Goal: Task Accomplishment & Management: Complete application form

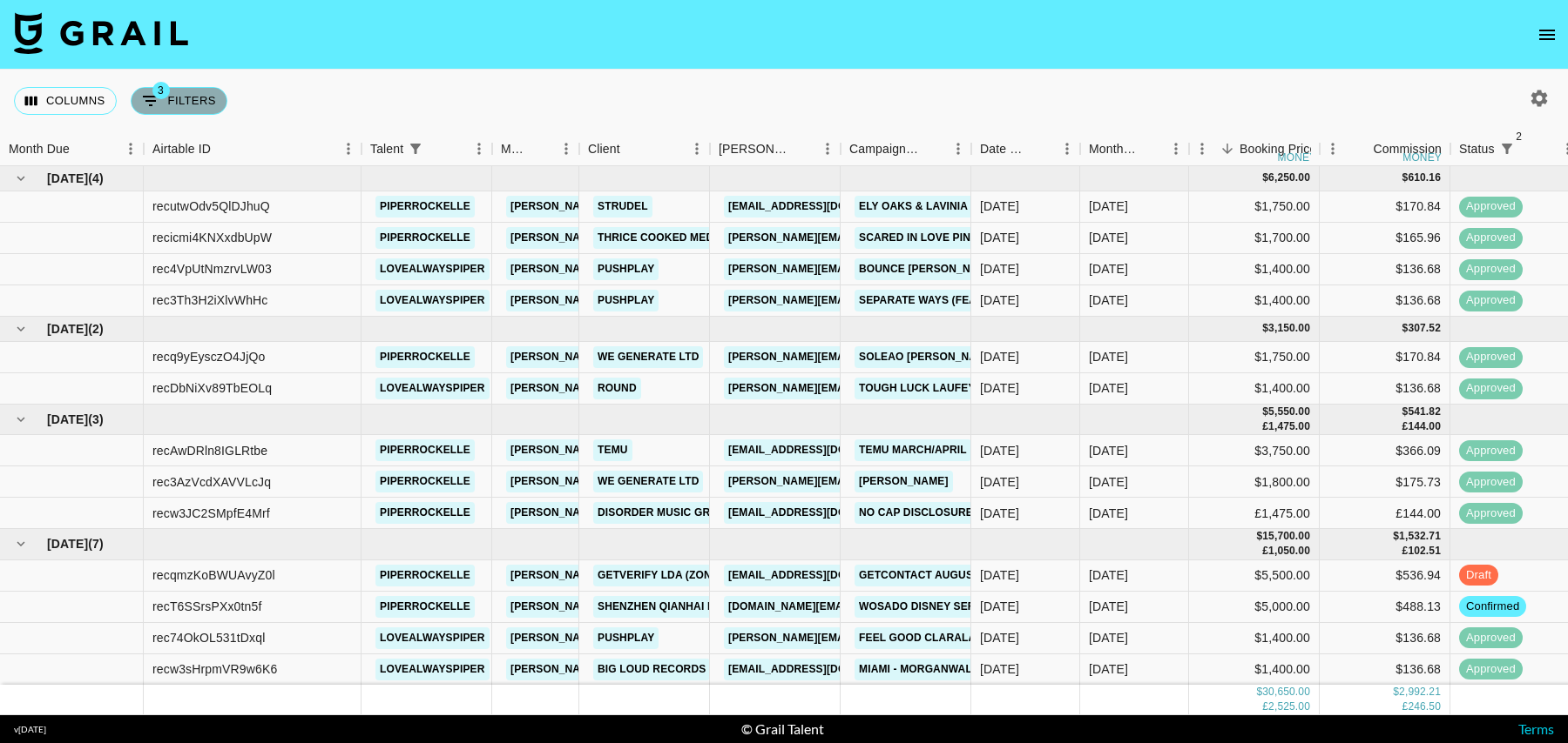
click at [220, 98] on button "3 Filters" at bounding box center [179, 101] width 97 height 28
select select "status"
select select "isNotAnyOf"
select select "status"
select select "isNotAnyOf"
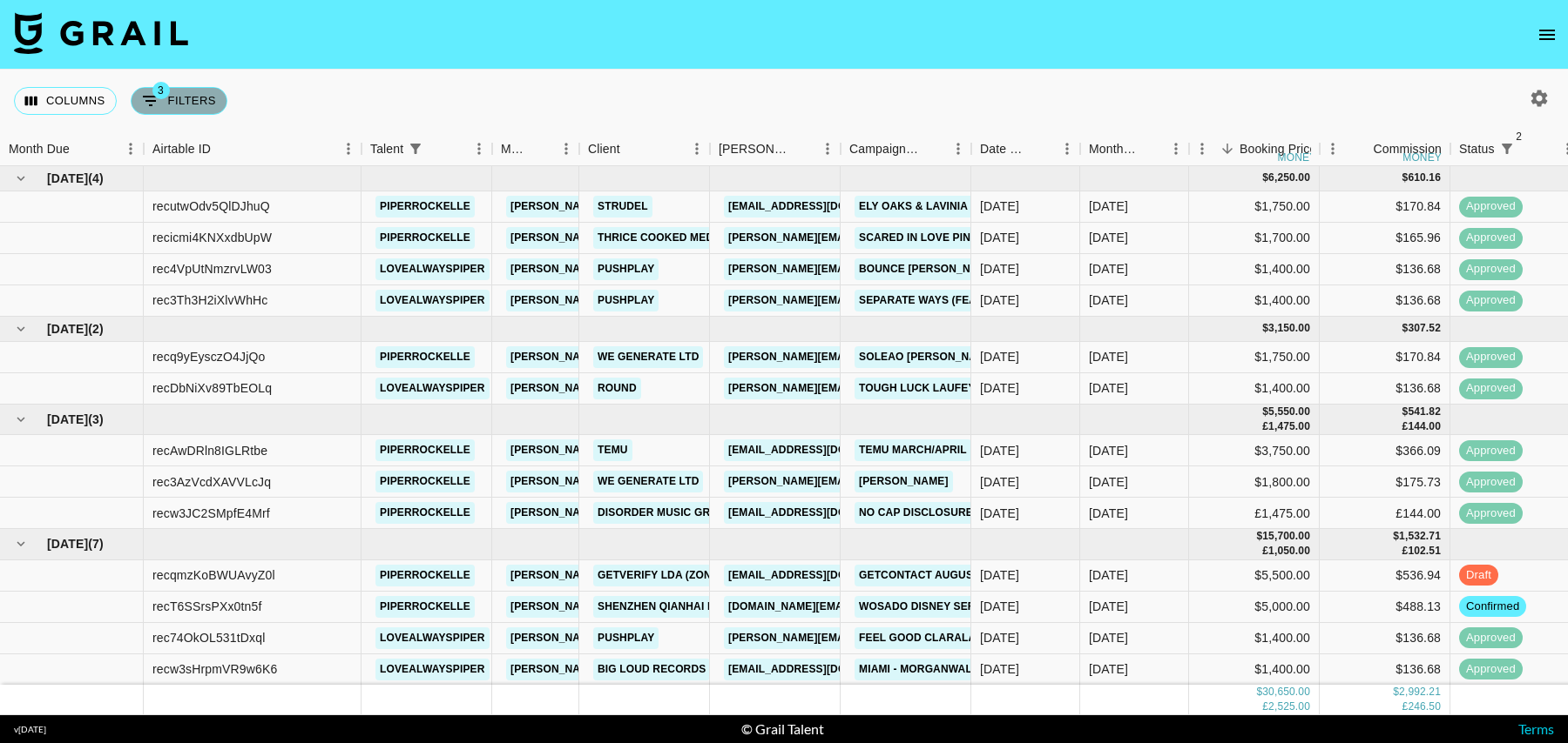
select select "talentName"
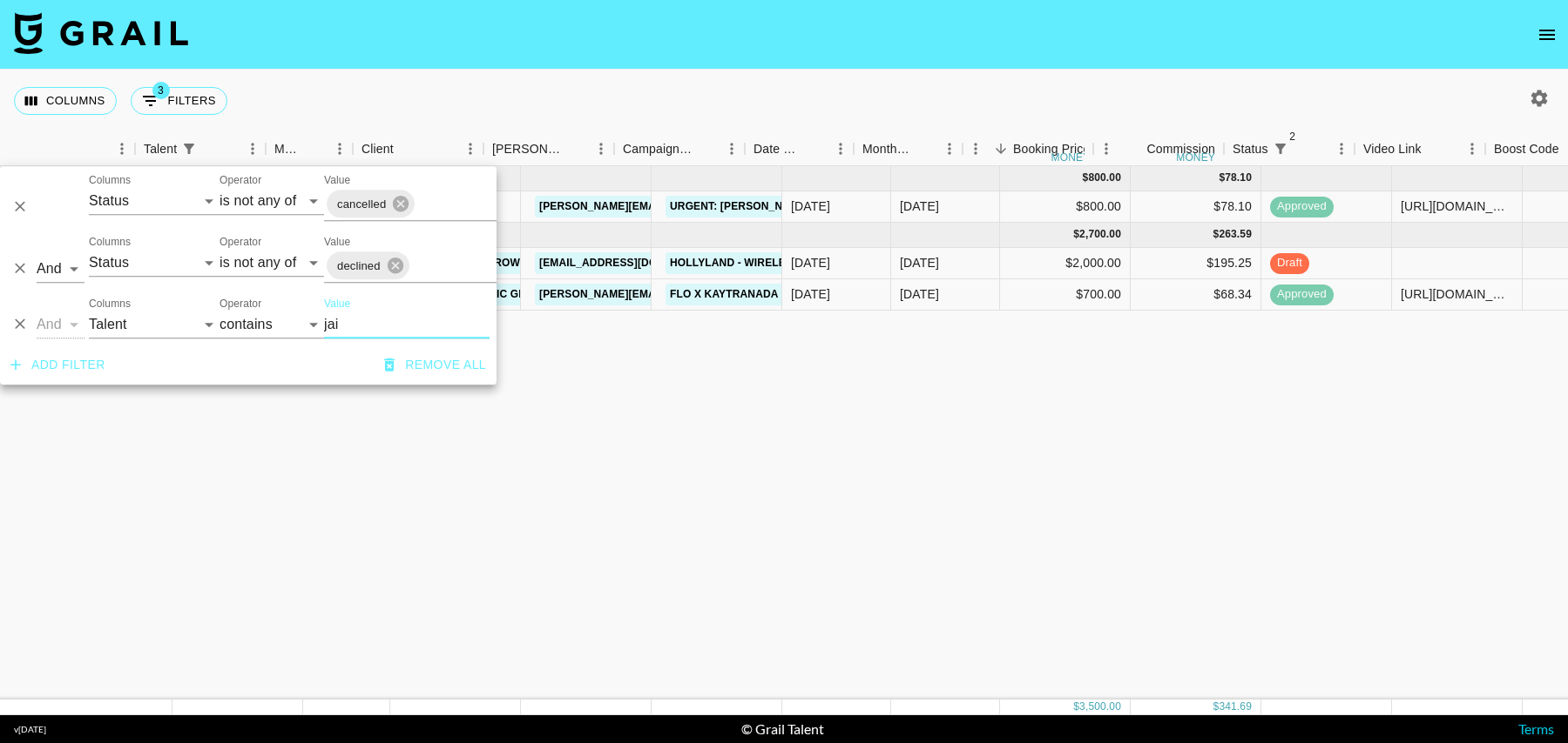
scroll to position [0, 226]
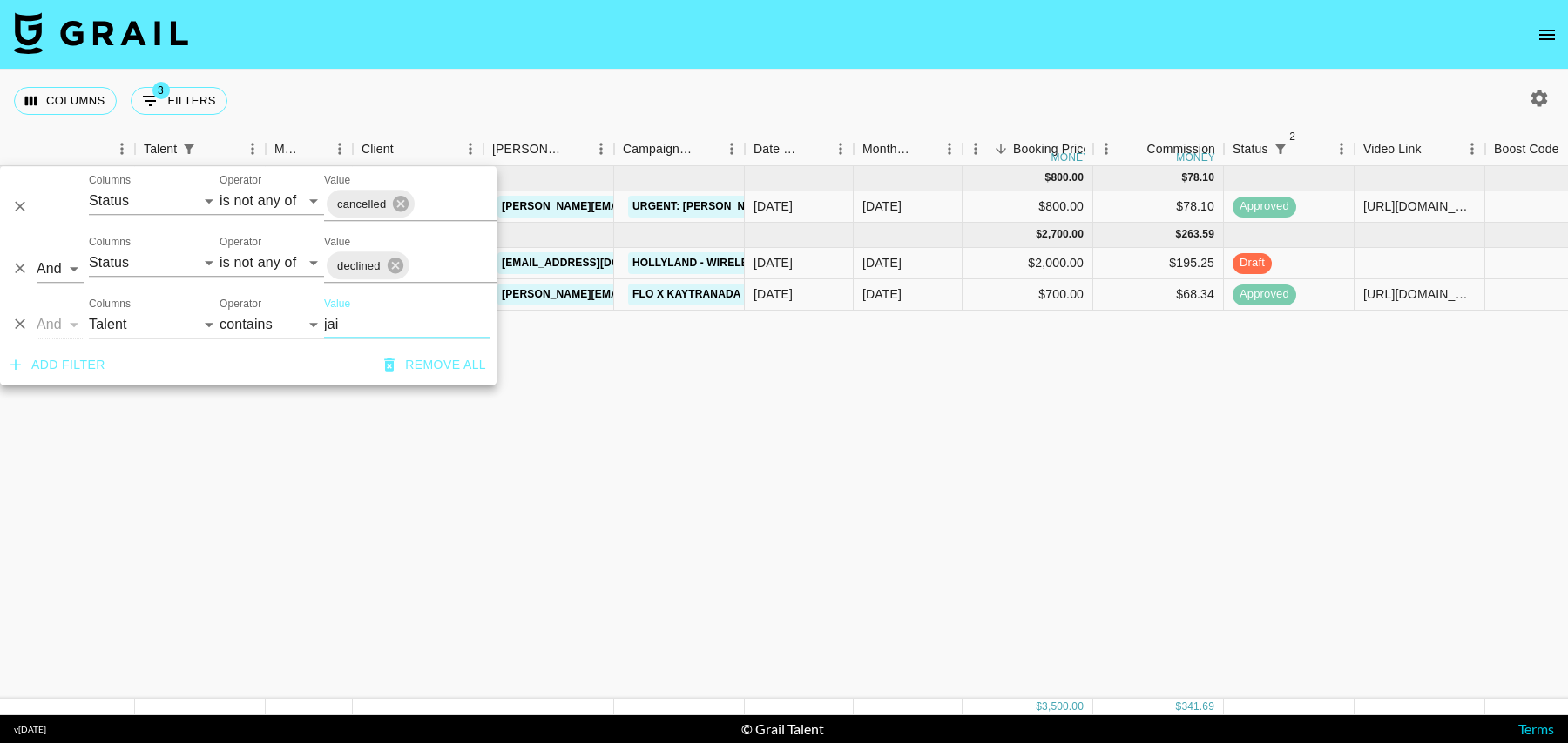
type input "jai"
click at [1404, 273] on div at bounding box center [1420, 264] width 131 height 32
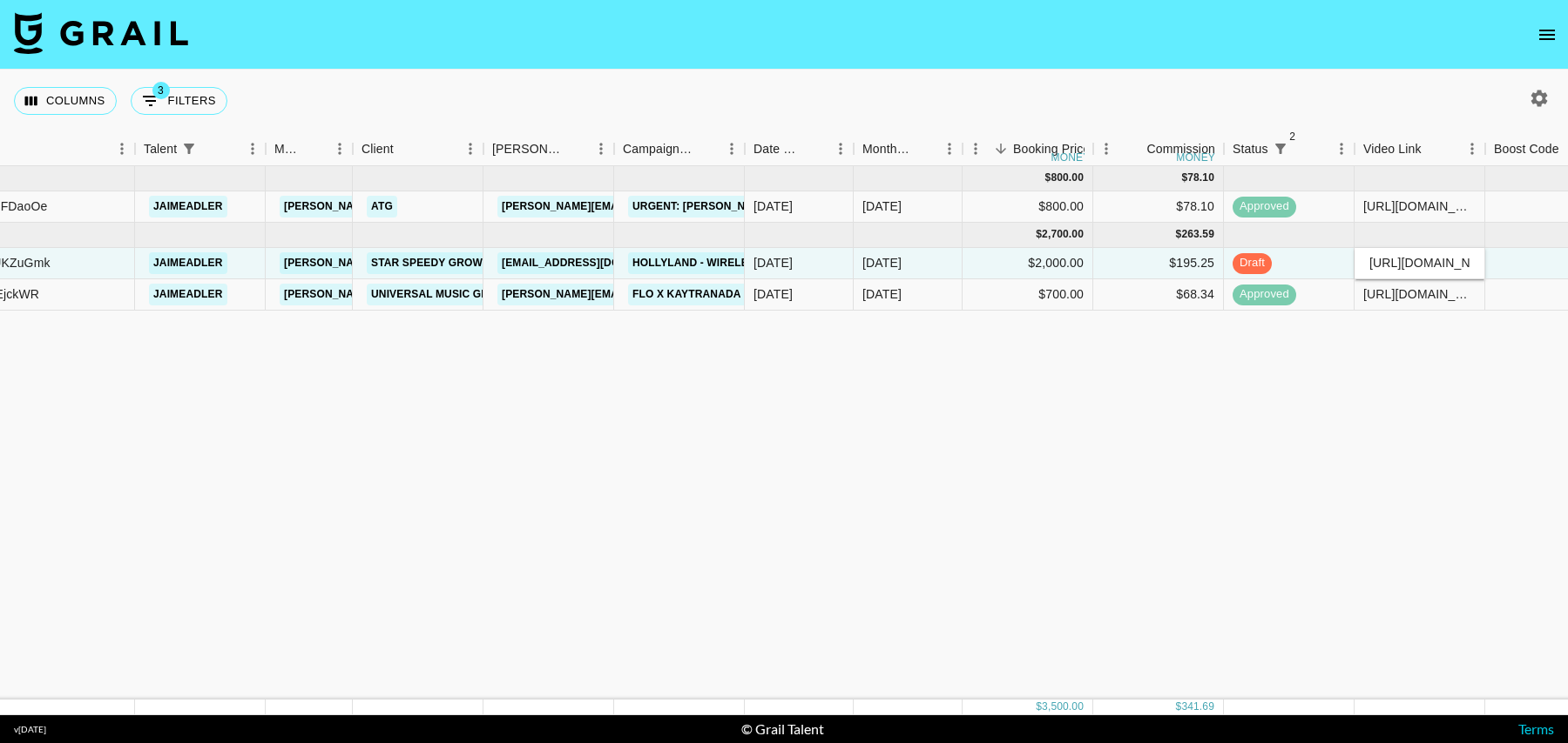
scroll to position [0, 413]
type input "[URL][DOMAIN_NAME]"
click at [1531, 258] on div at bounding box center [1550, 264] width 131 height 32
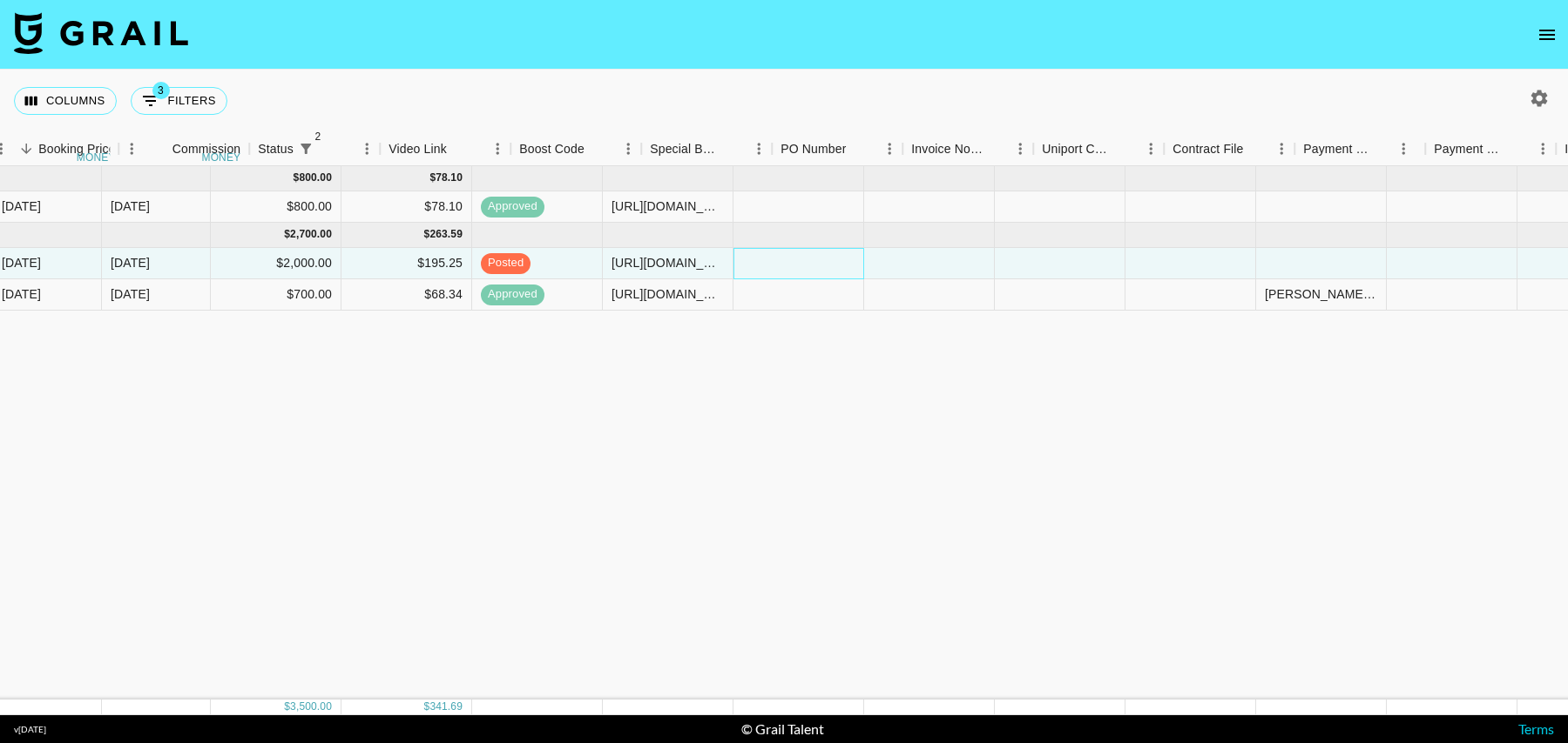
scroll to position [0, 1390]
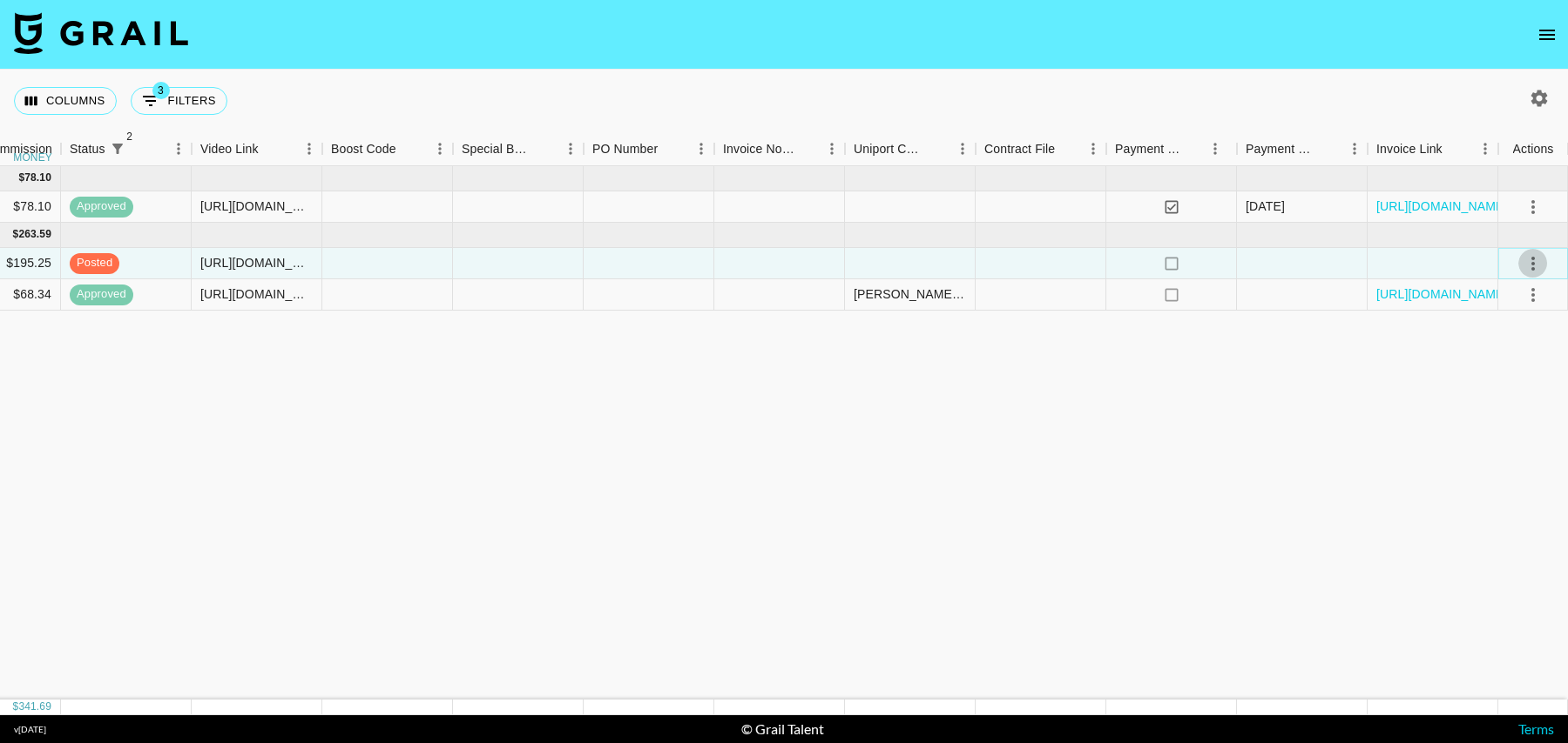
click at [1529, 264] on icon "select merge strategy" at bounding box center [1532, 264] width 21 height 21
click at [1512, 431] on div "Approve" at bounding box center [1496, 425] width 54 height 21
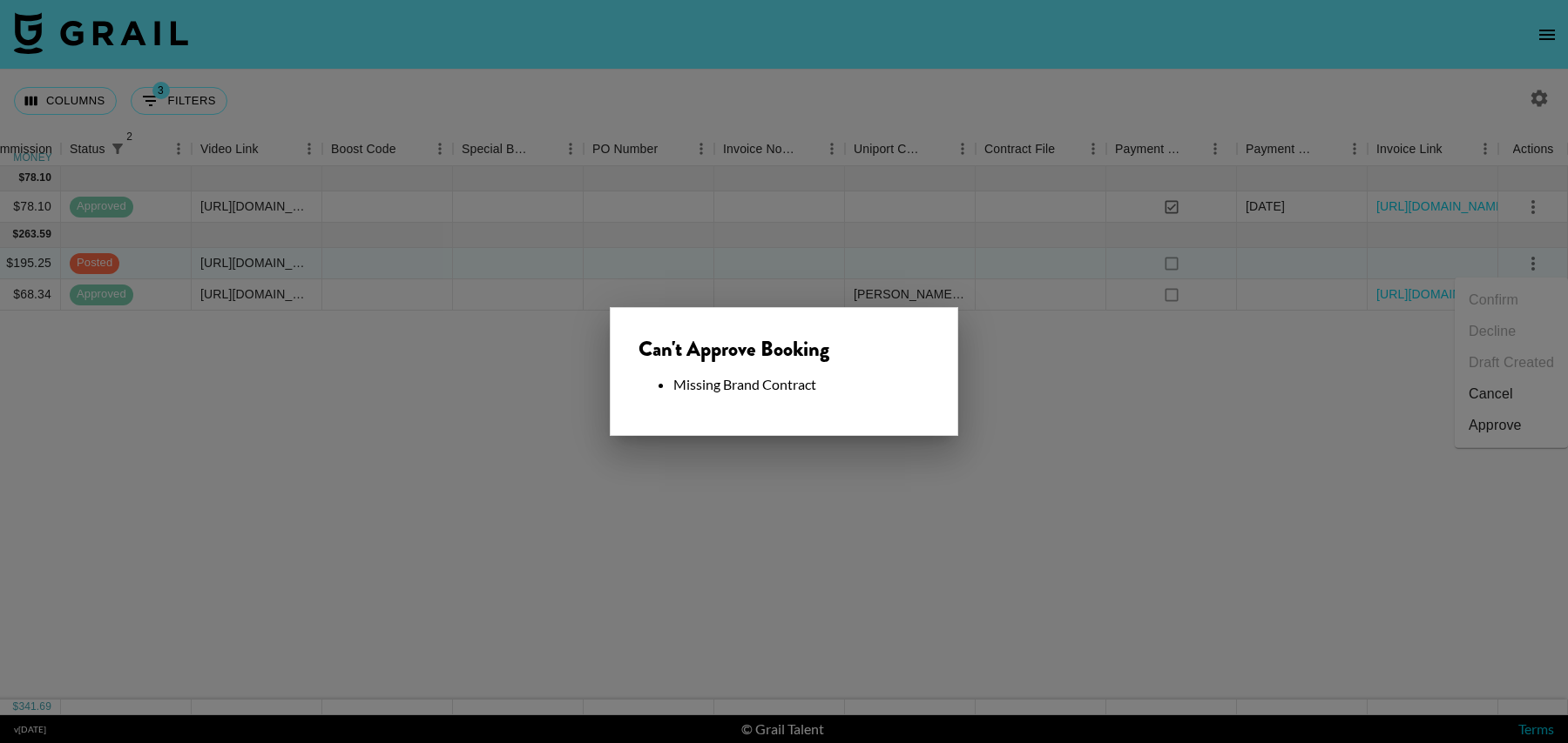
click at [1032, 470] on div at bounding box center [784, 372] width 1568 height 743
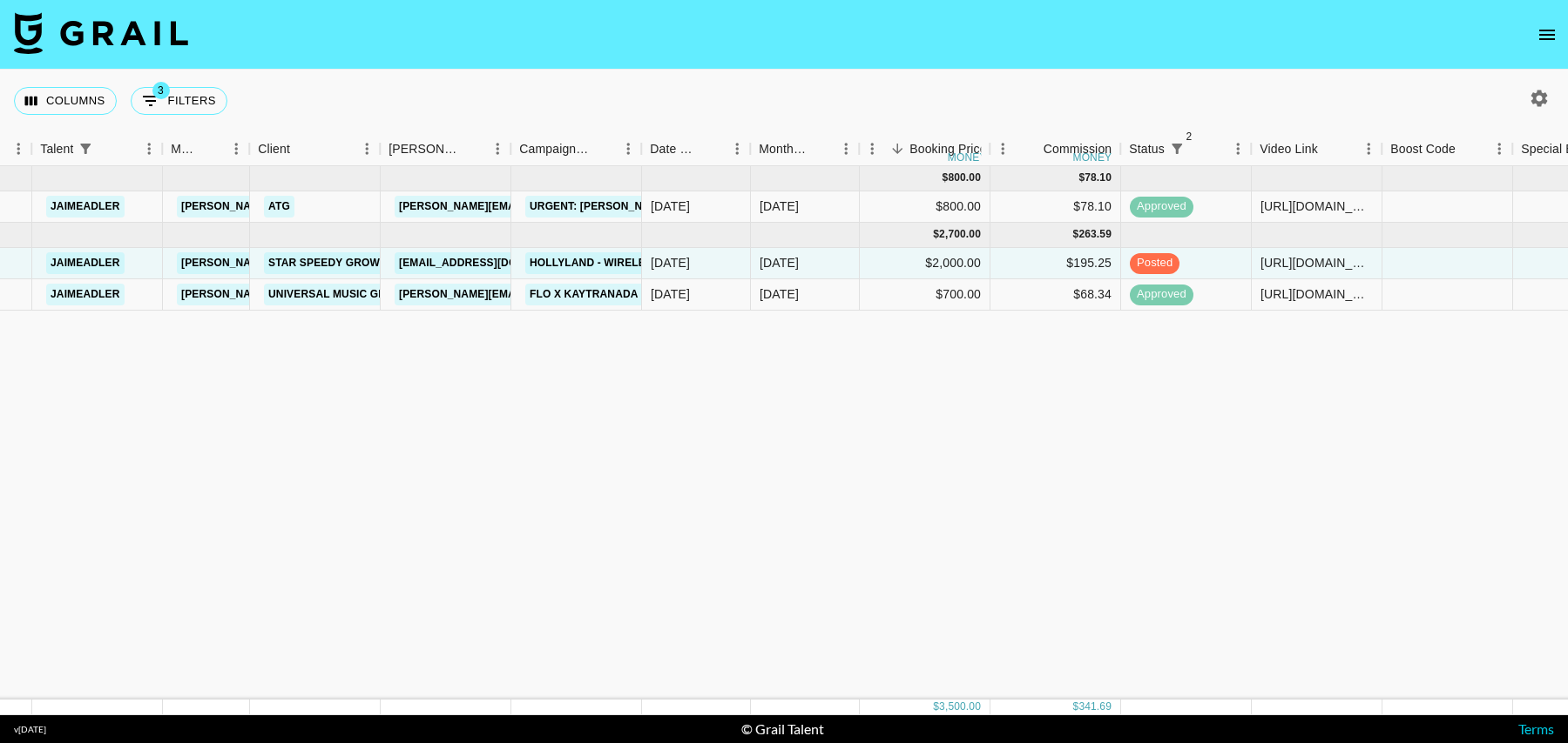
scroll to position [0, 281]
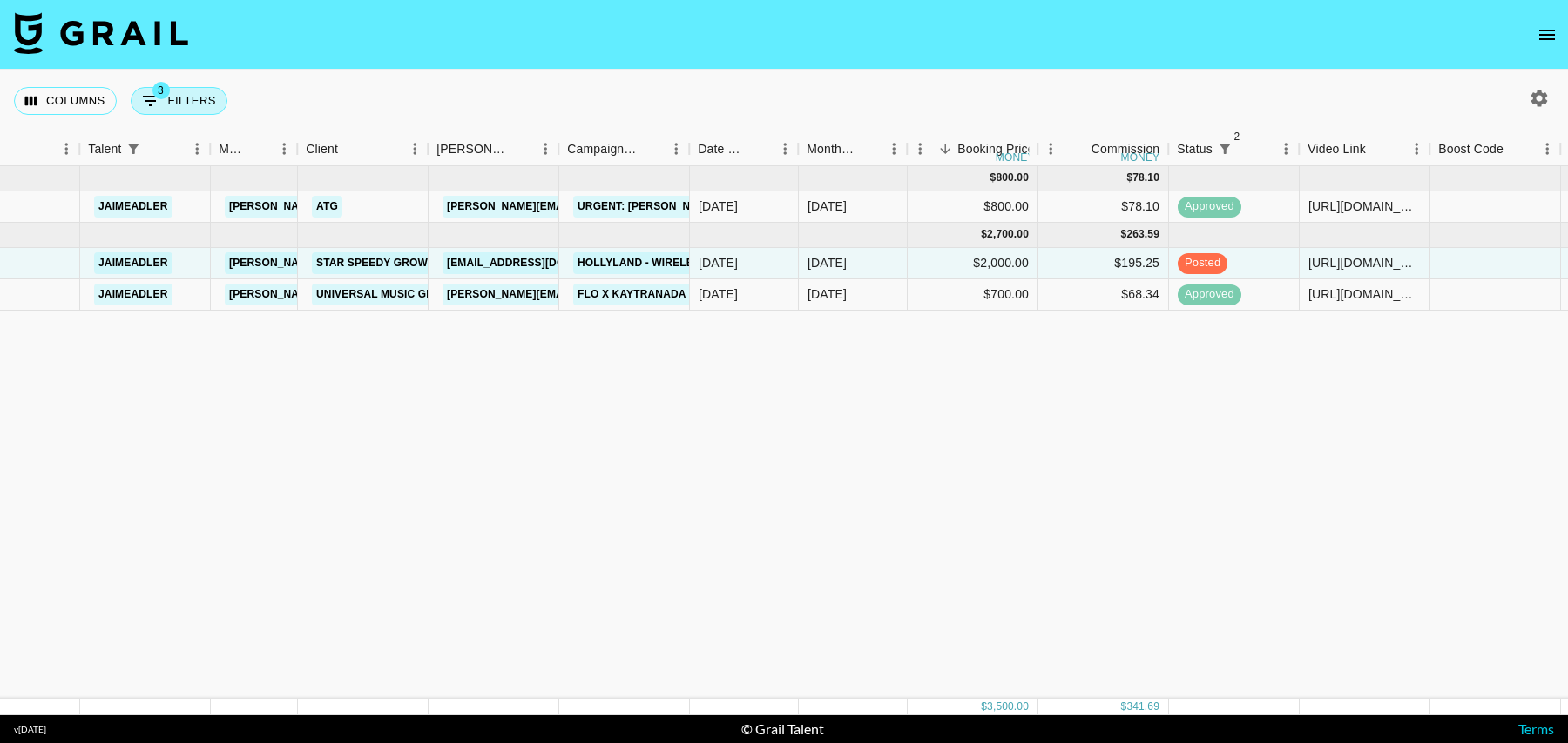
click at [168, 108] on button "3 Filters" at bounding box center [179, 101] width 97 height 28
select select "status"
select select "isNotAnyOf"
select select "status"
select select "isNotAnyOf"
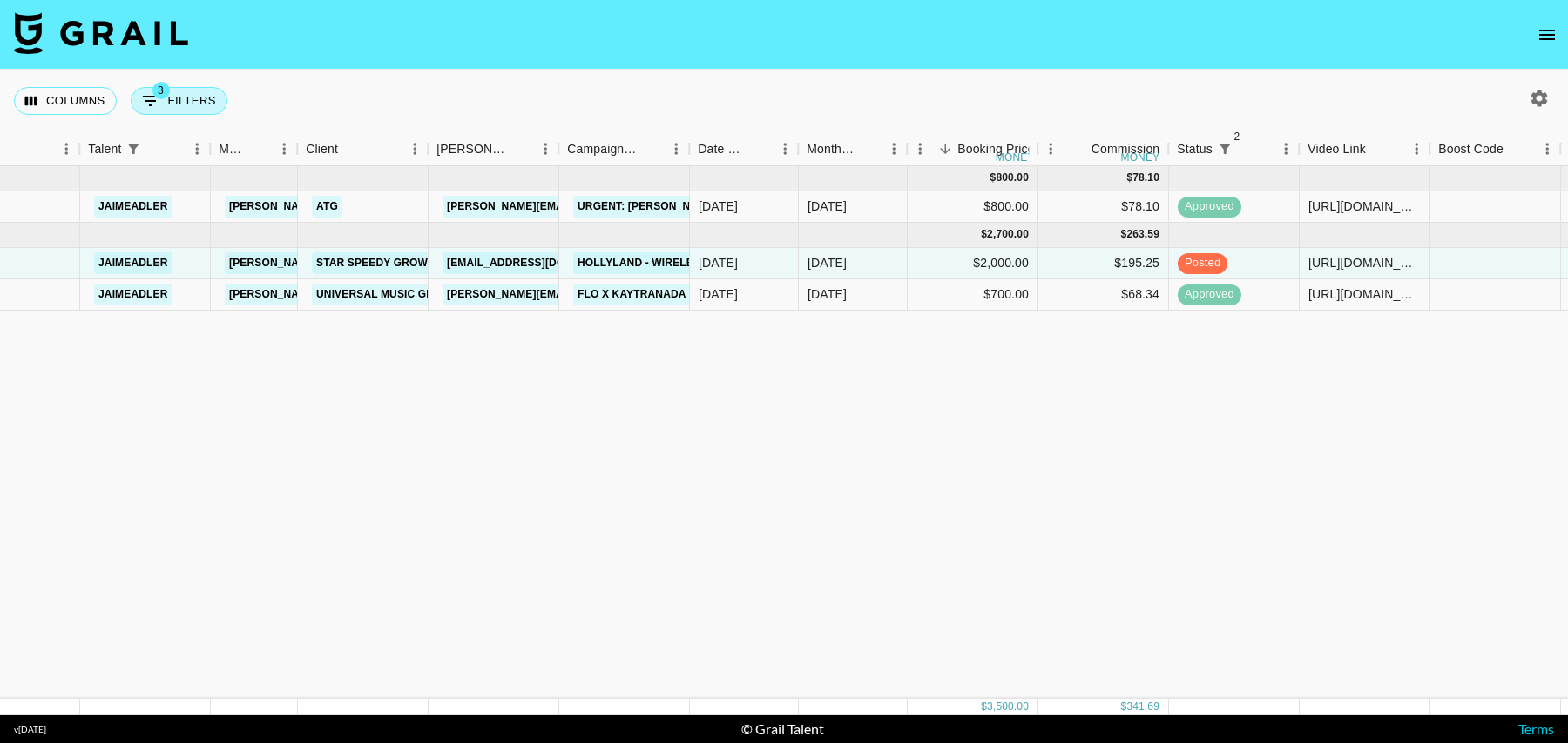
select select "talentName"
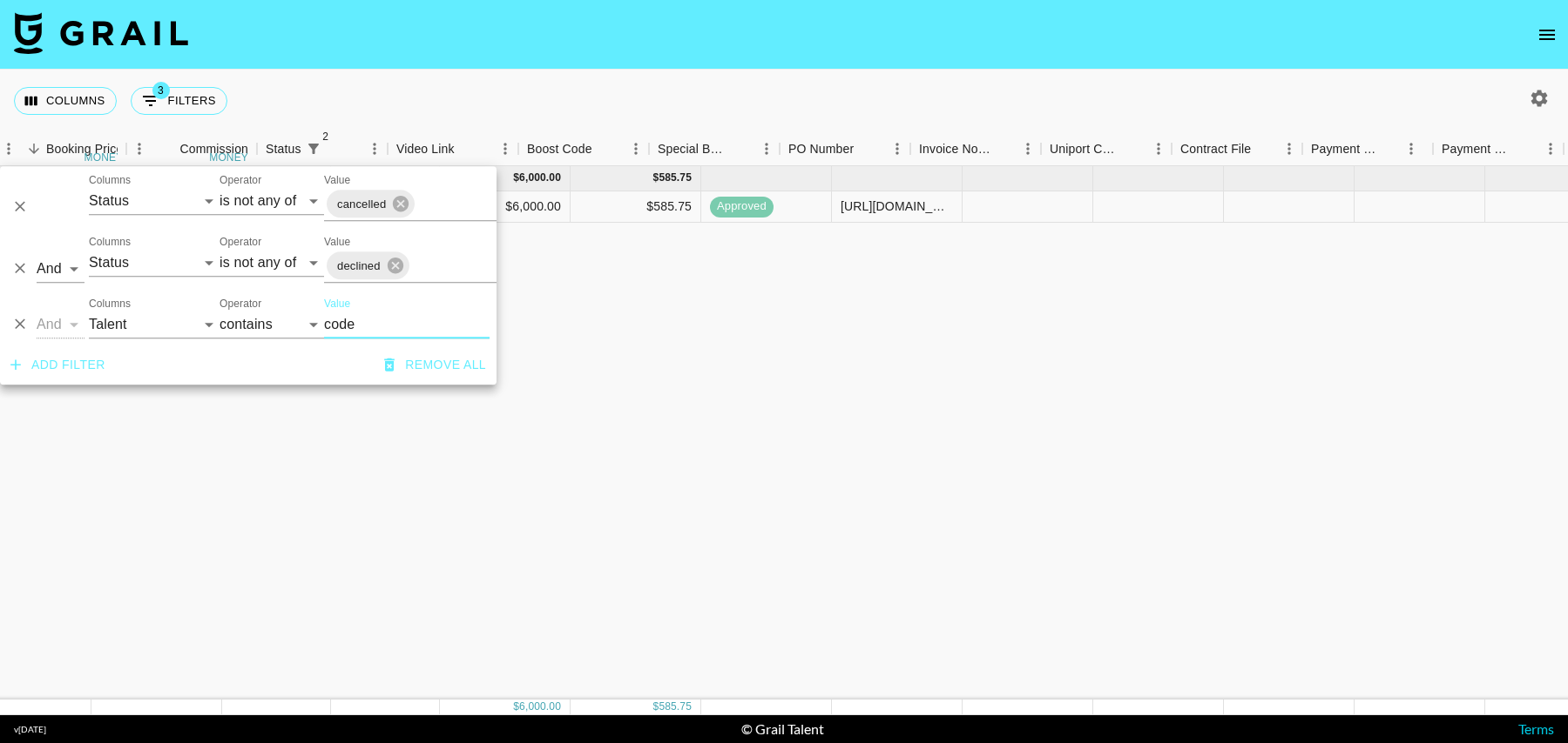
scroll to position [0, 1390]
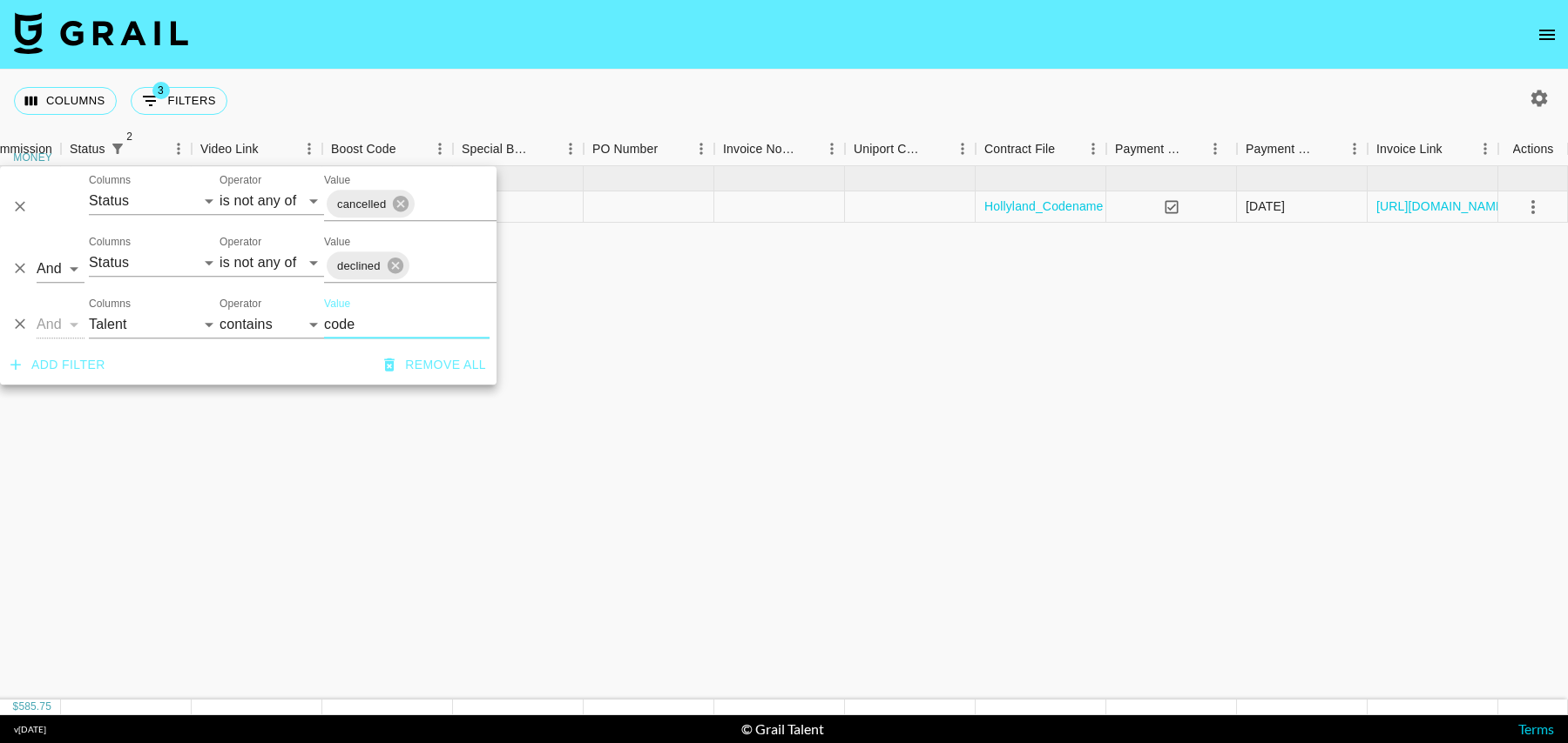
click at [350, 318] on input "code" at bounding box center [406, 325] width 166 height 28
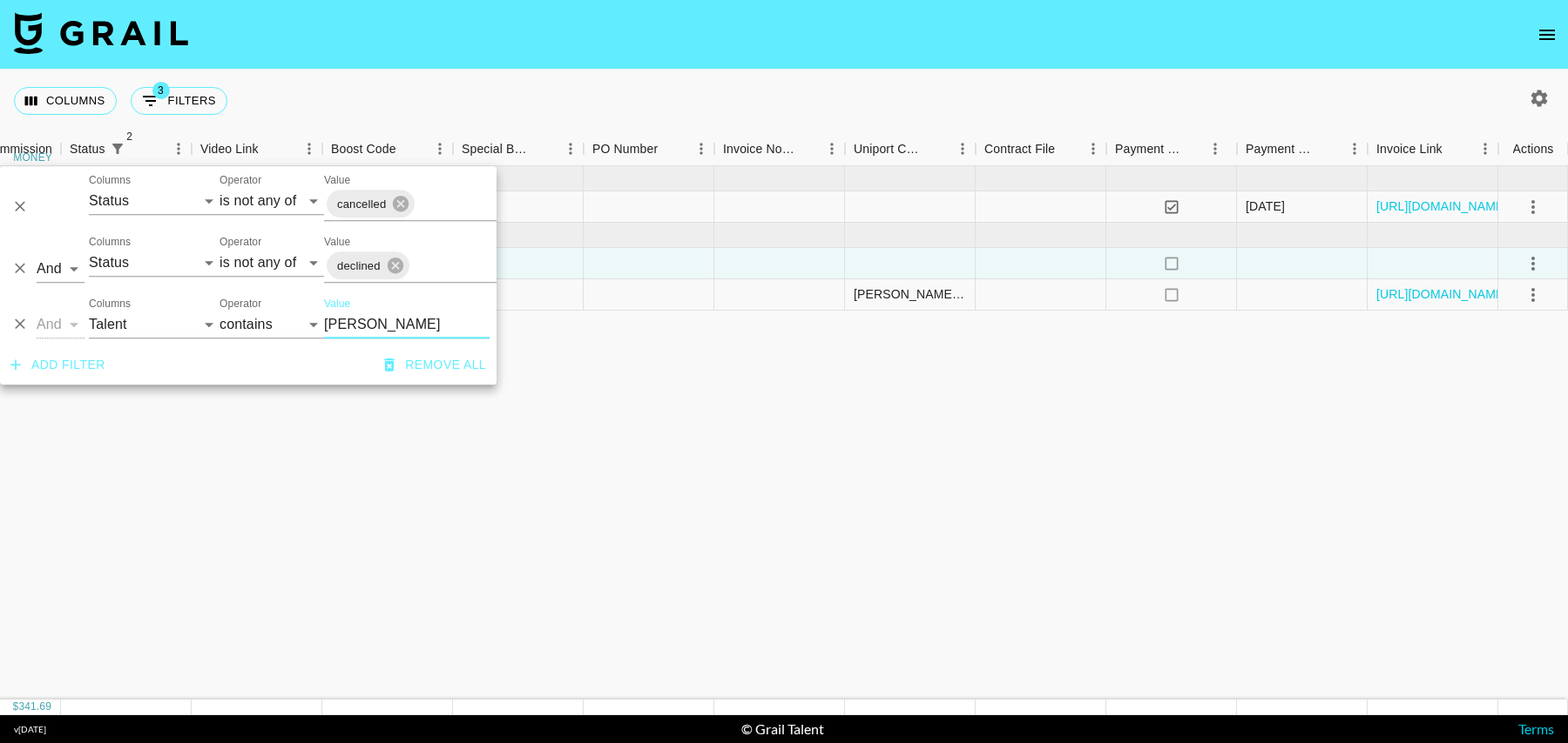
type input "[PERSON_NAME]"
click at [1037, 259] on div at bounding box center [1041, 264] width 131 height 32
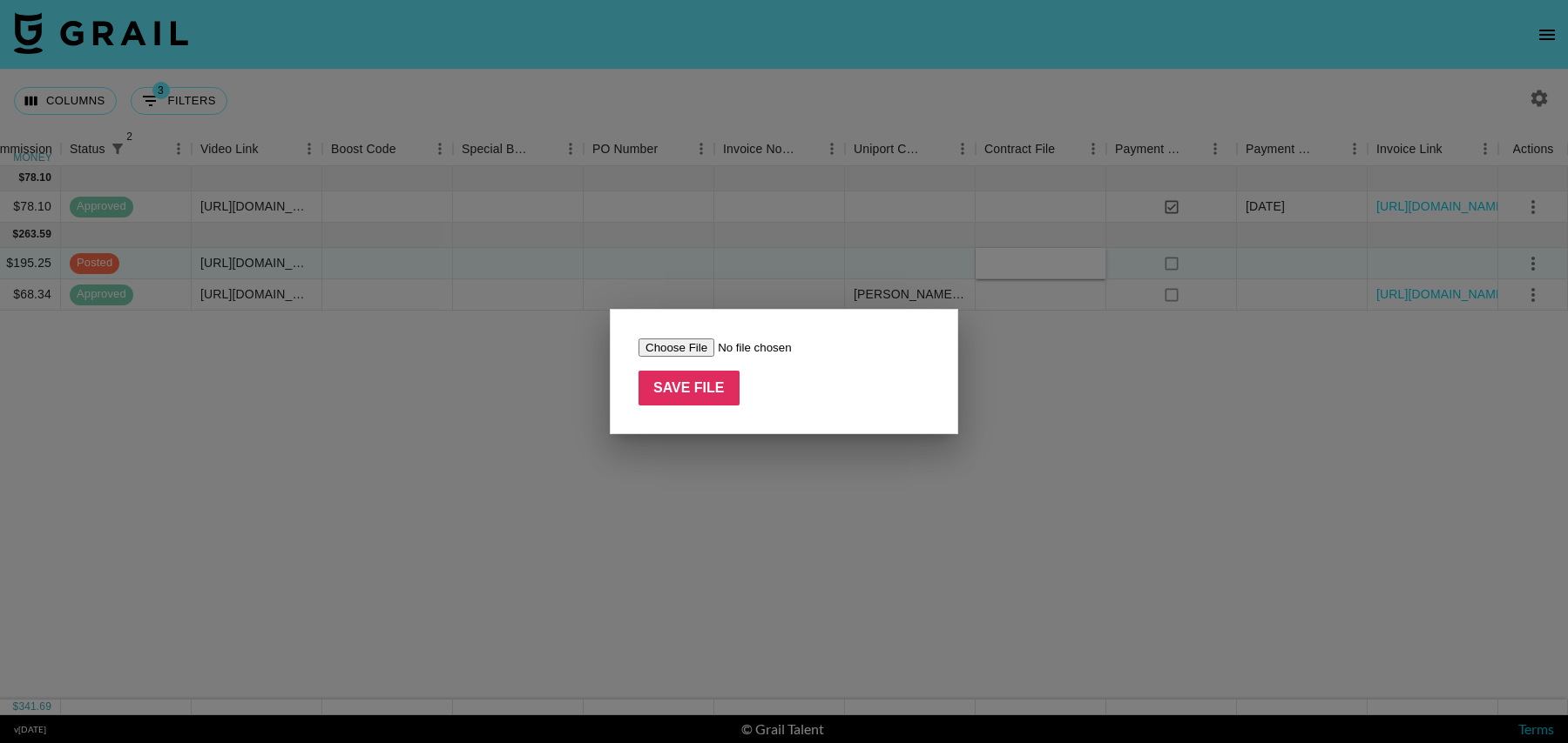
click at [669, 339] on input "file" at bounding box center [748, 348] width 220 height 18
type input "C:\fakepath\[PERSON_NAME].pdf"
click at [706, 404] on input "Save File" at bounding box center [689, 387] width 101 height 35
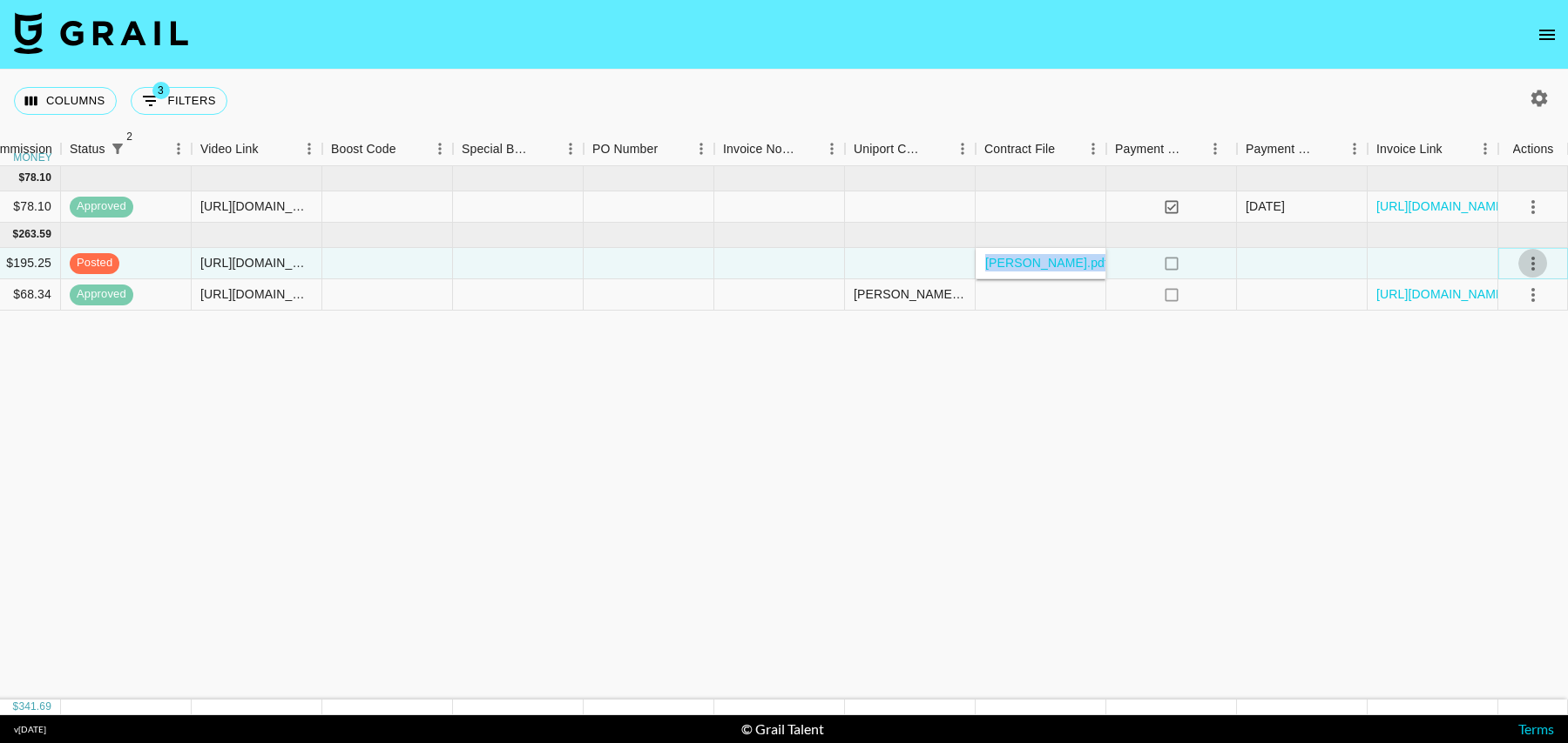
click at [1533, 265] on icon "select merge strategy" at bounding box center [1532, 264] width 21 height 21
click at [1512, 436] on li "Approve" at bounding box center [1512, 426] width 113 height 32
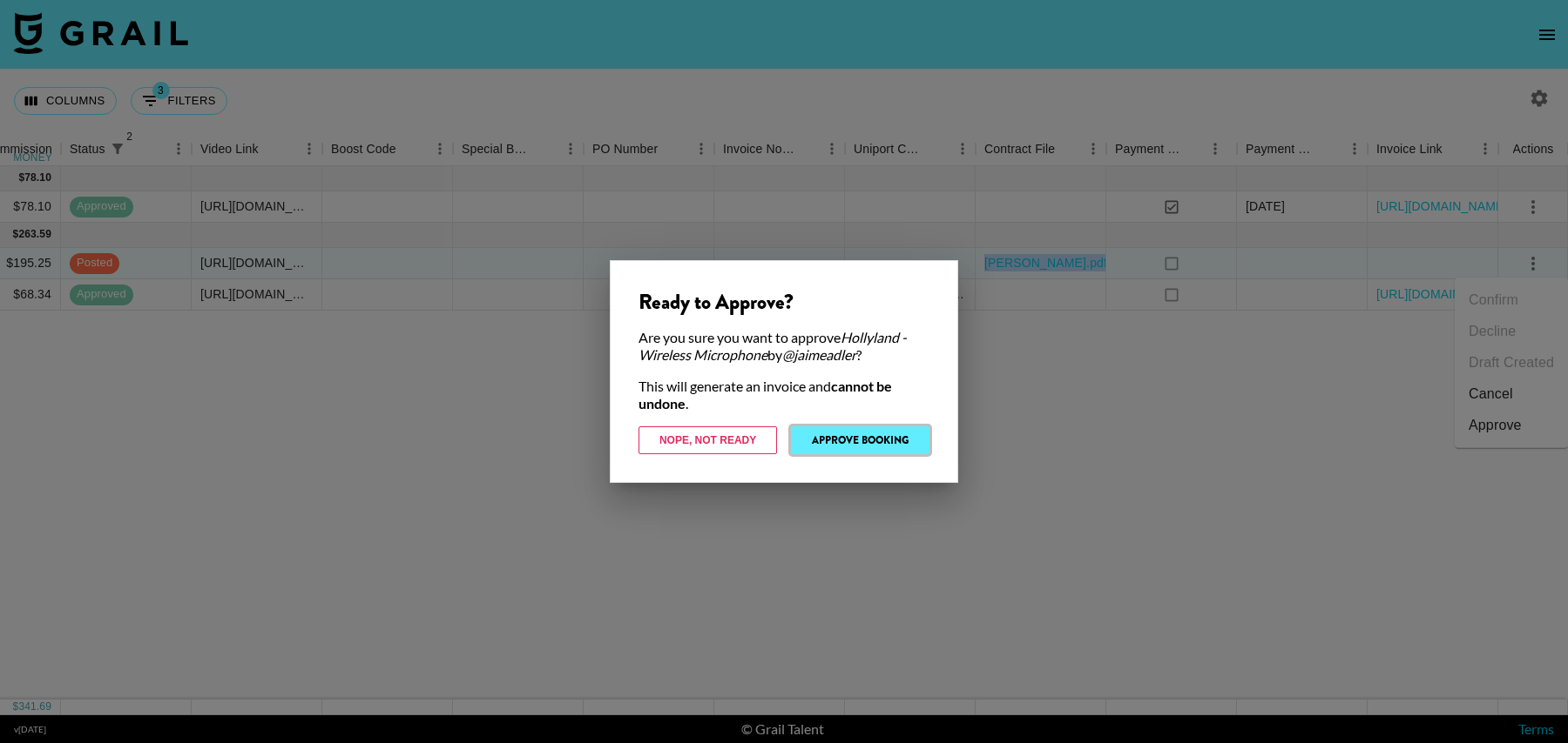
click at [840, 439] on button "Approve Booking" at bounding box center [860, 441] width 139 height 28
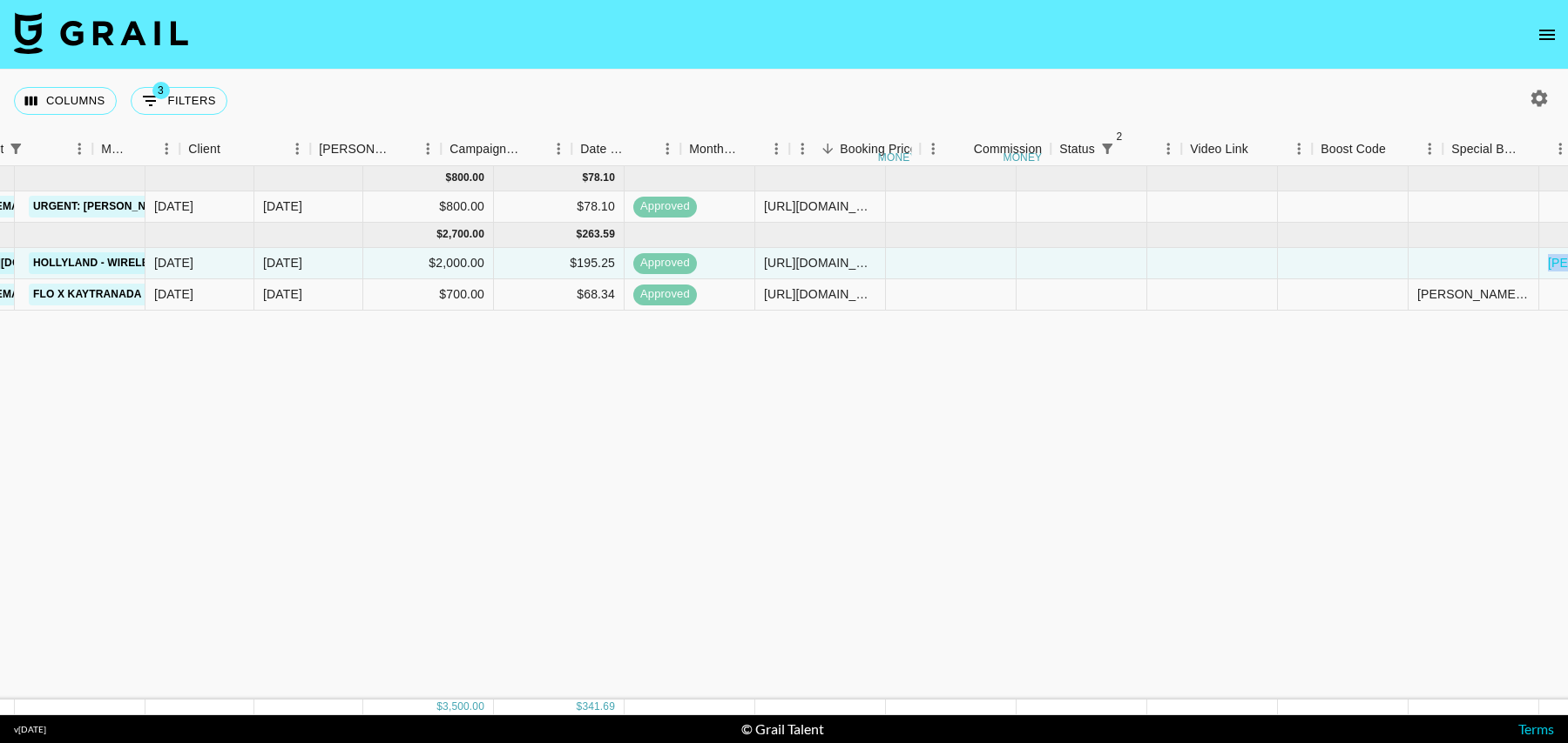
scroll to position [0, 0]
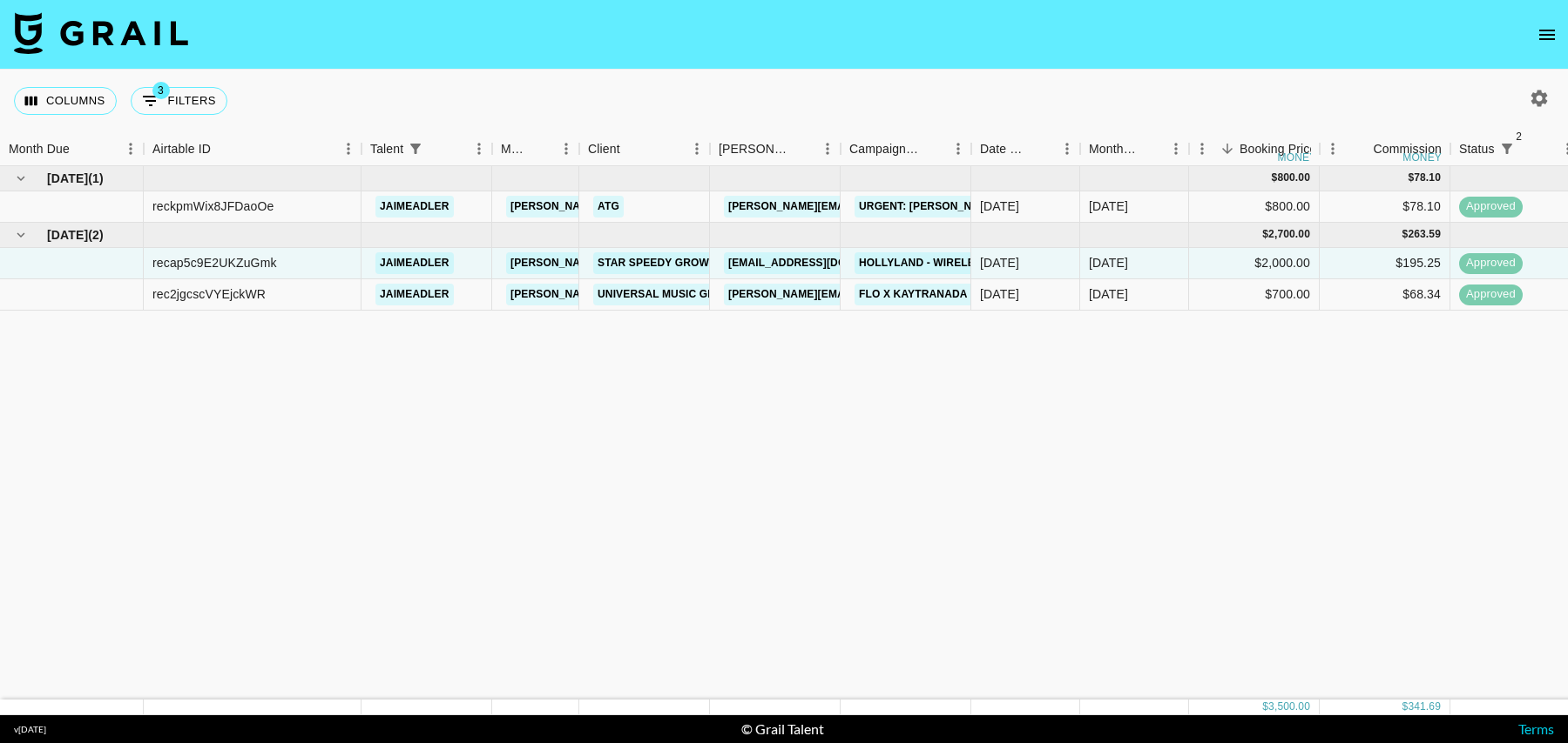
click at [205, 103] on button "3 Filters" at bounding box center [179, 101] width 97 height 28
select select "status"
select select "isNotAnyOf"
select select "status"
select select "isNotAnyOf"
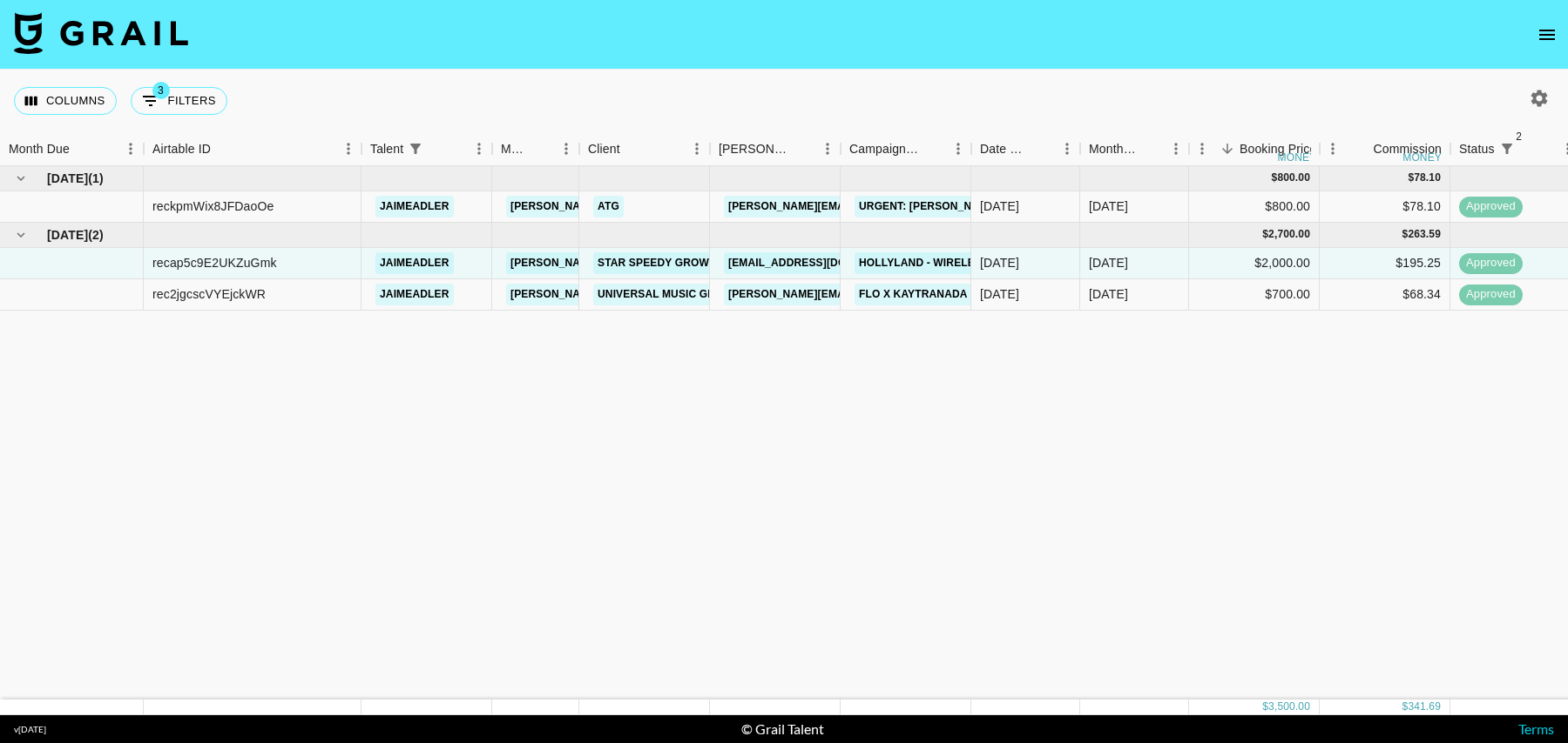
select select "talentName"
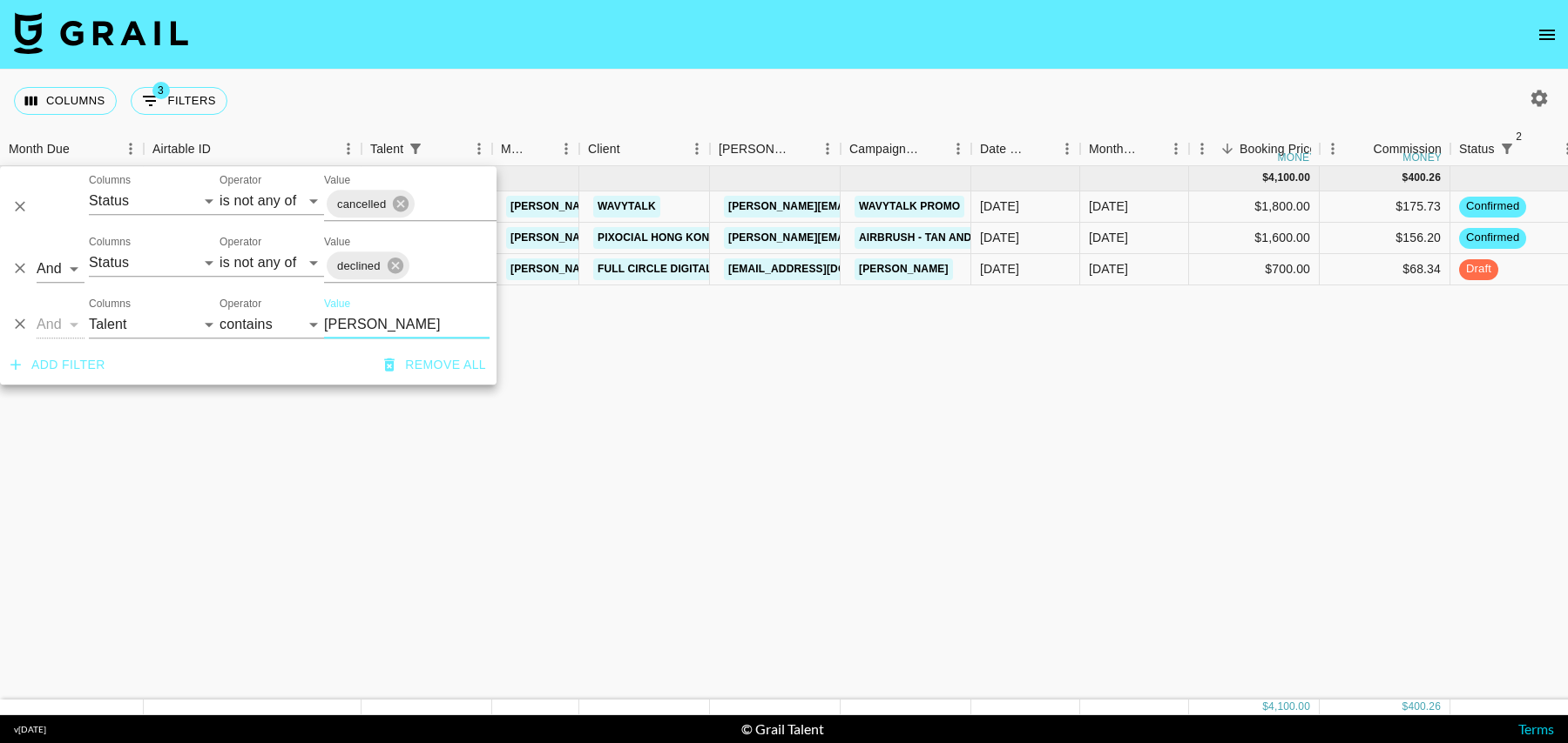
type input "[PERSON_NAME]"
click at [1202, 273] on div "$700.00" at bounding box center [1255, 270] width 131 height 32
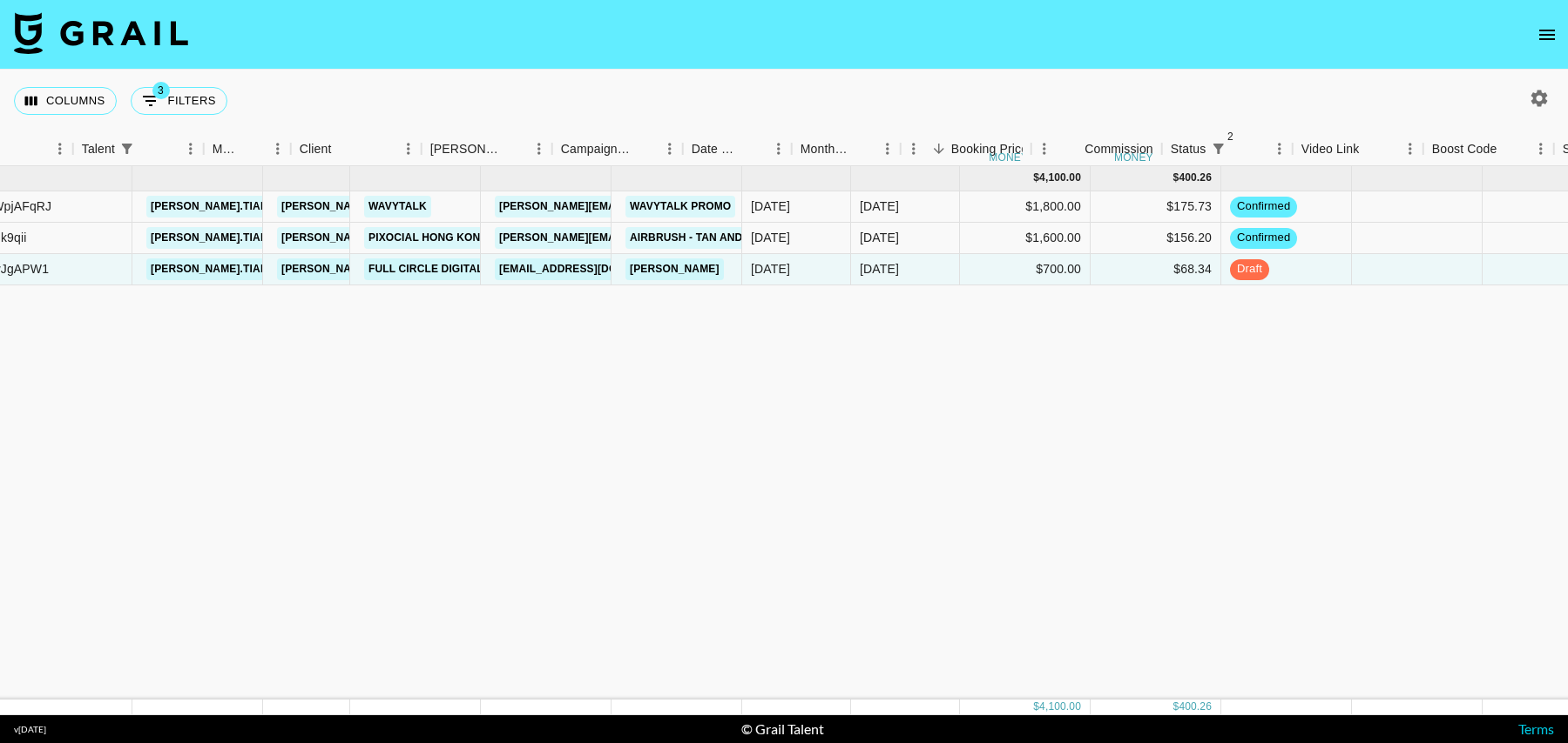
scroll to position [0, 471]
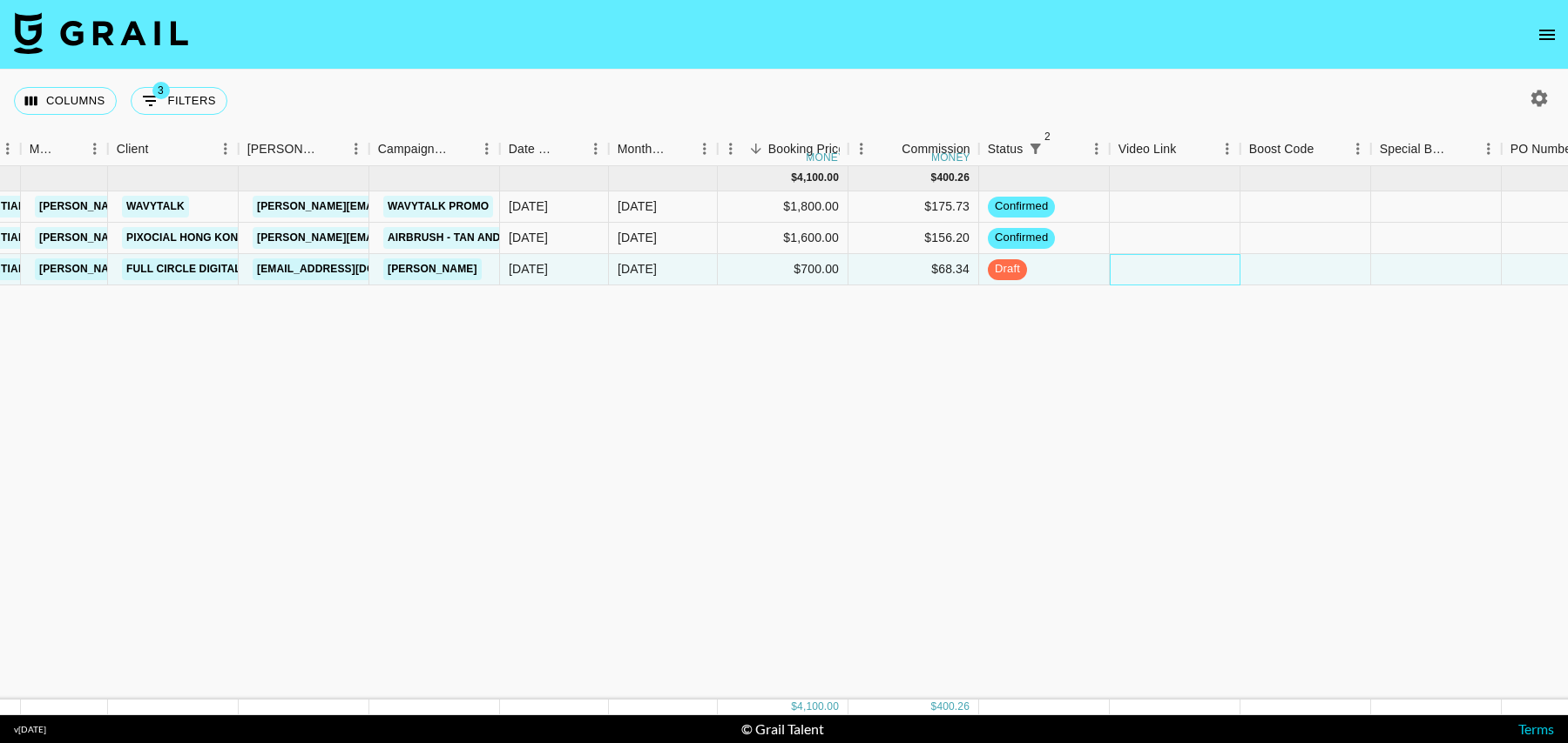
click at [1179, 263] on div at bounding box center [1176, 270] width 131 height 32
type input "[URL][DOMAIN_NAME][DOMAIN_NAME]"
click at [1283, 267] on div at bounding box center [1305, 270] width 131 height 32
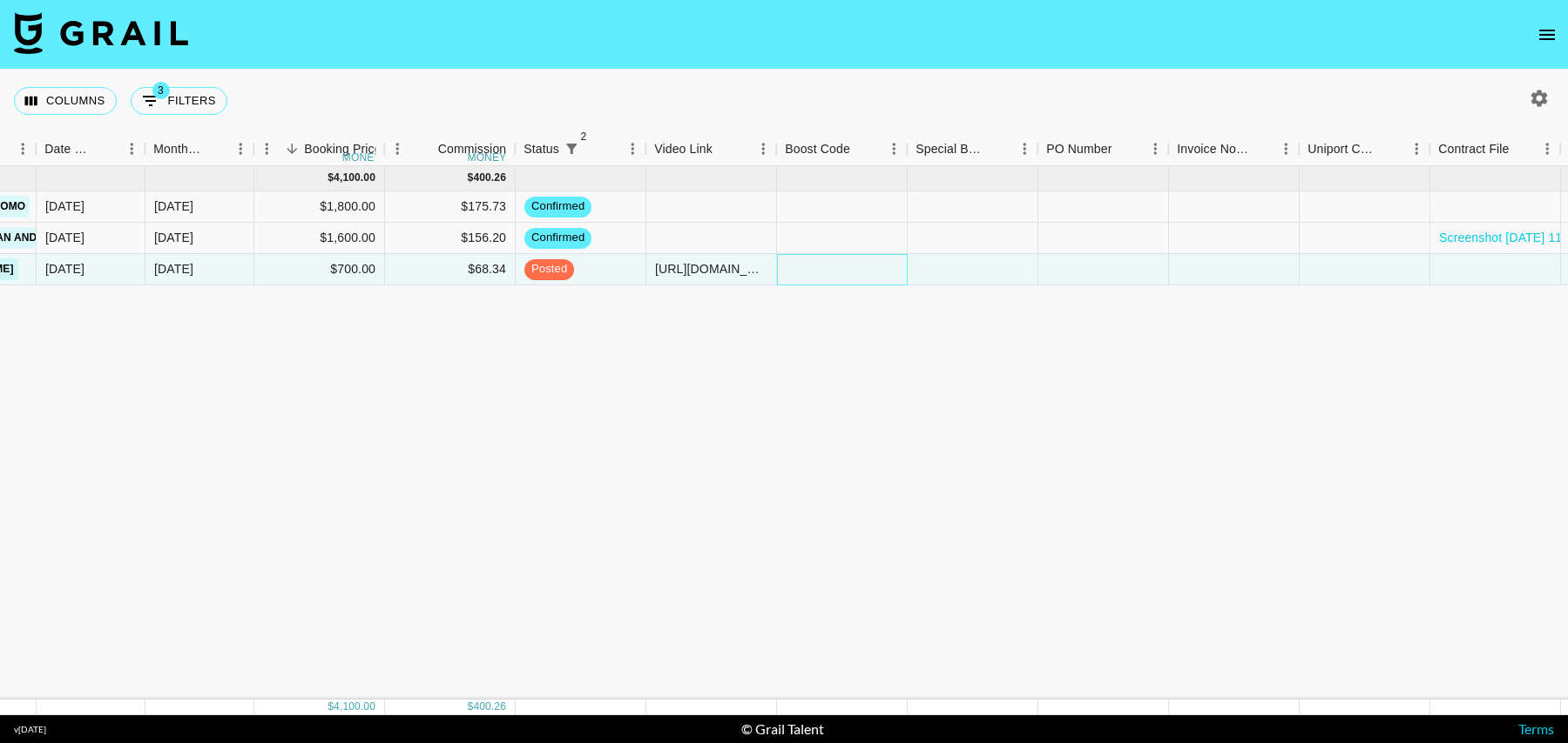
scroll to position [0, 1390]
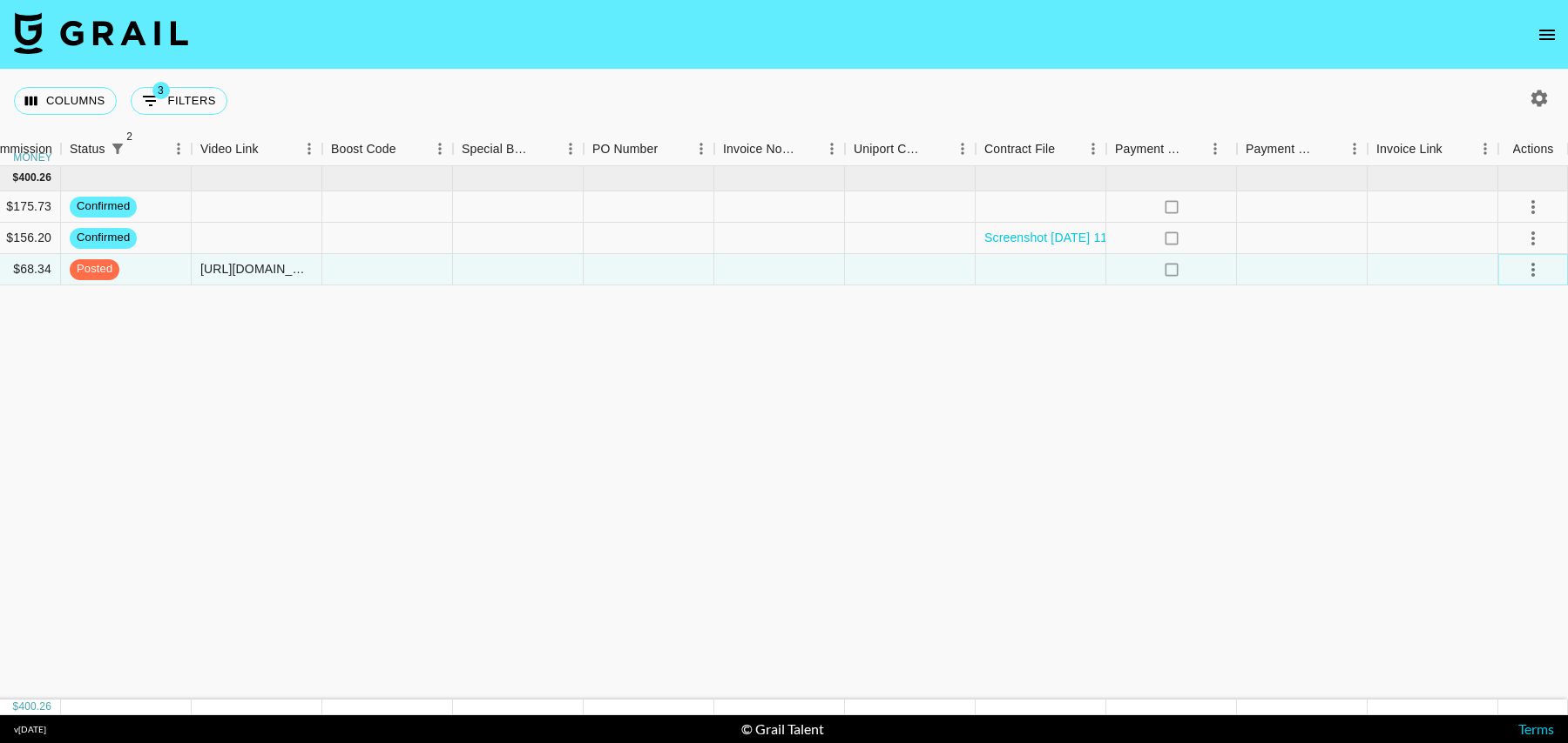
click at [1534, 264] on icon "select merge strategy" at bounding box center [1533, 269] width 4 height 14
click at [1505, 427] on div "Approve" at bounding box center [1496, 431] width 54 height 21
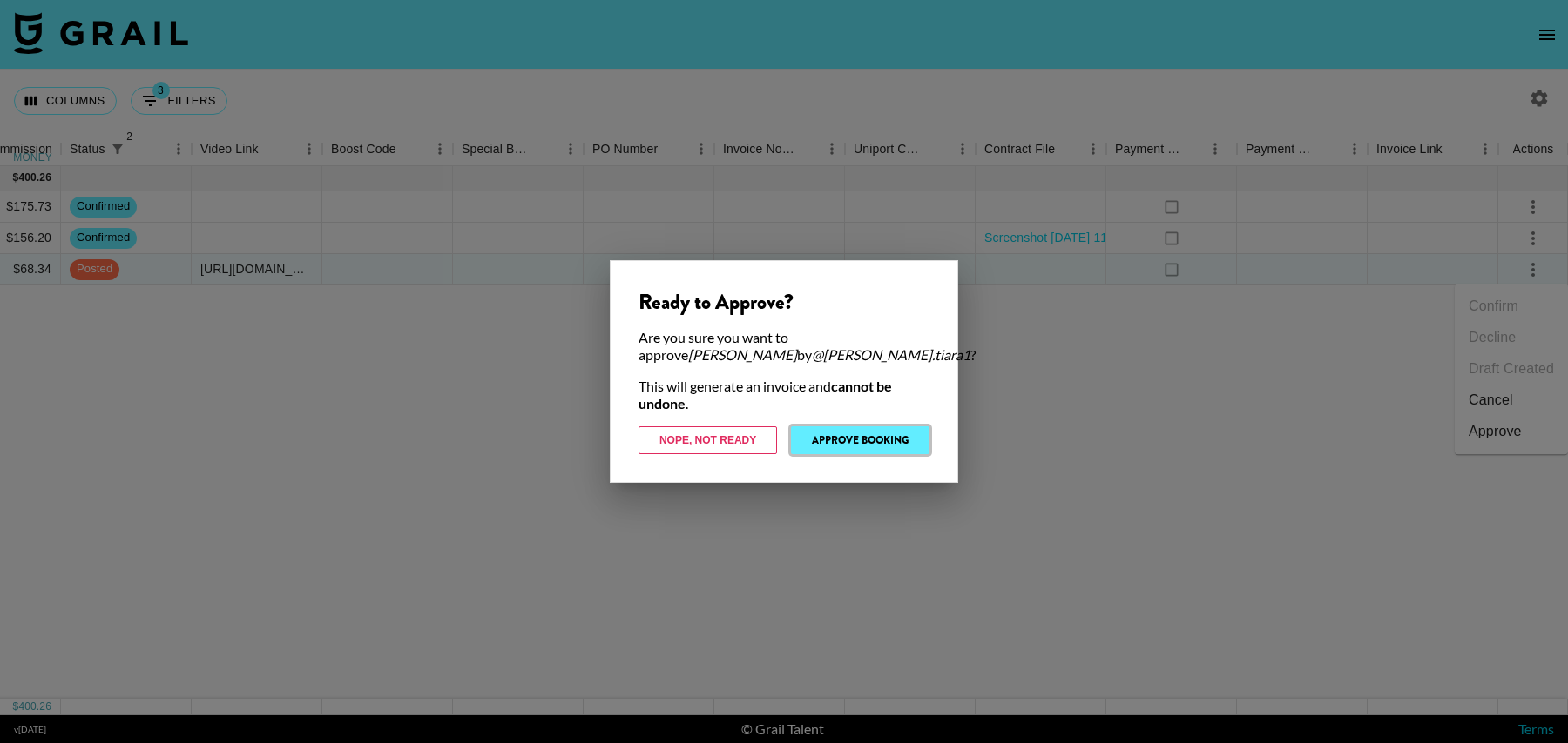
click at [884, 435] on button "Approve Booking" at bounding box center [860, 441] width 139 height 28
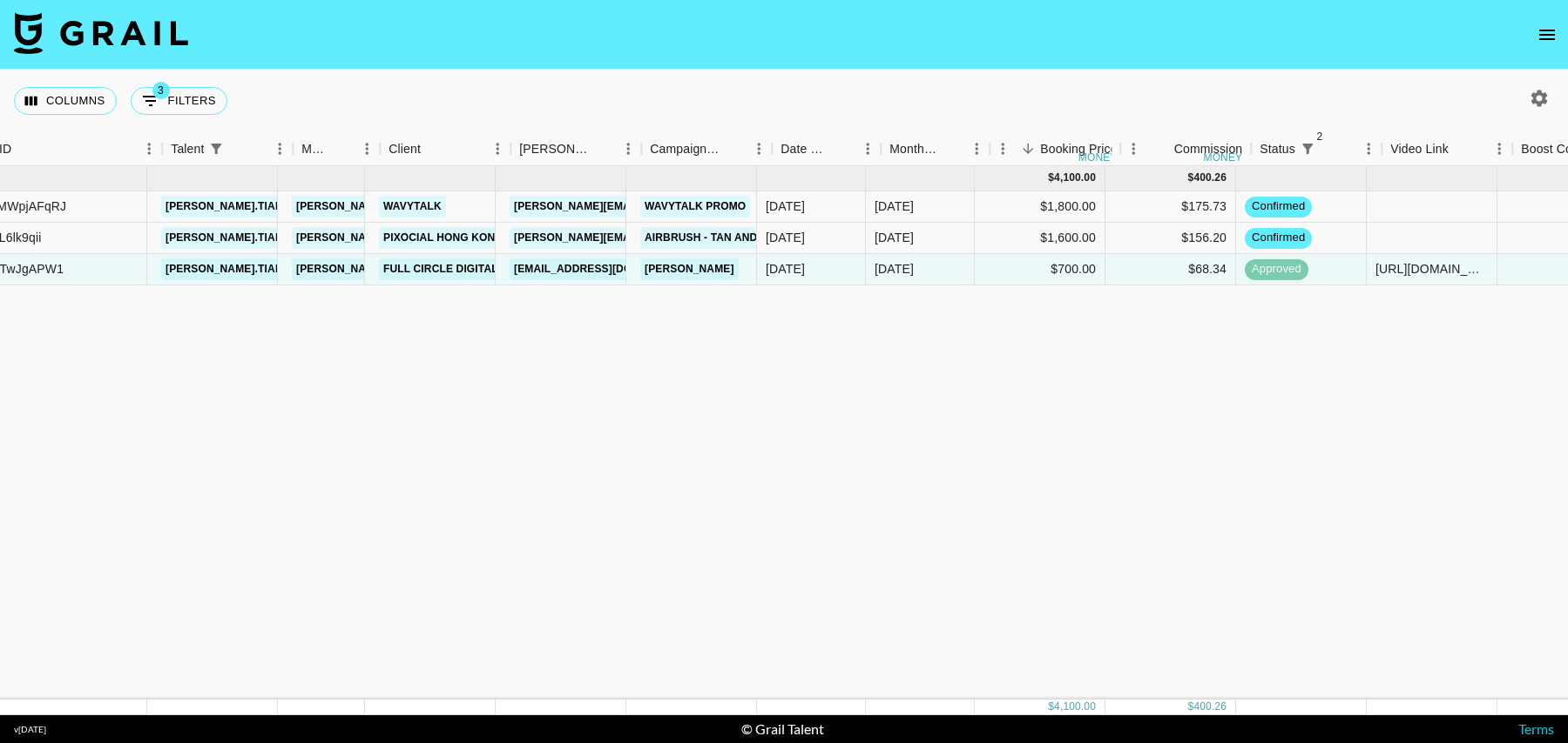
scroll to position [0, 198]
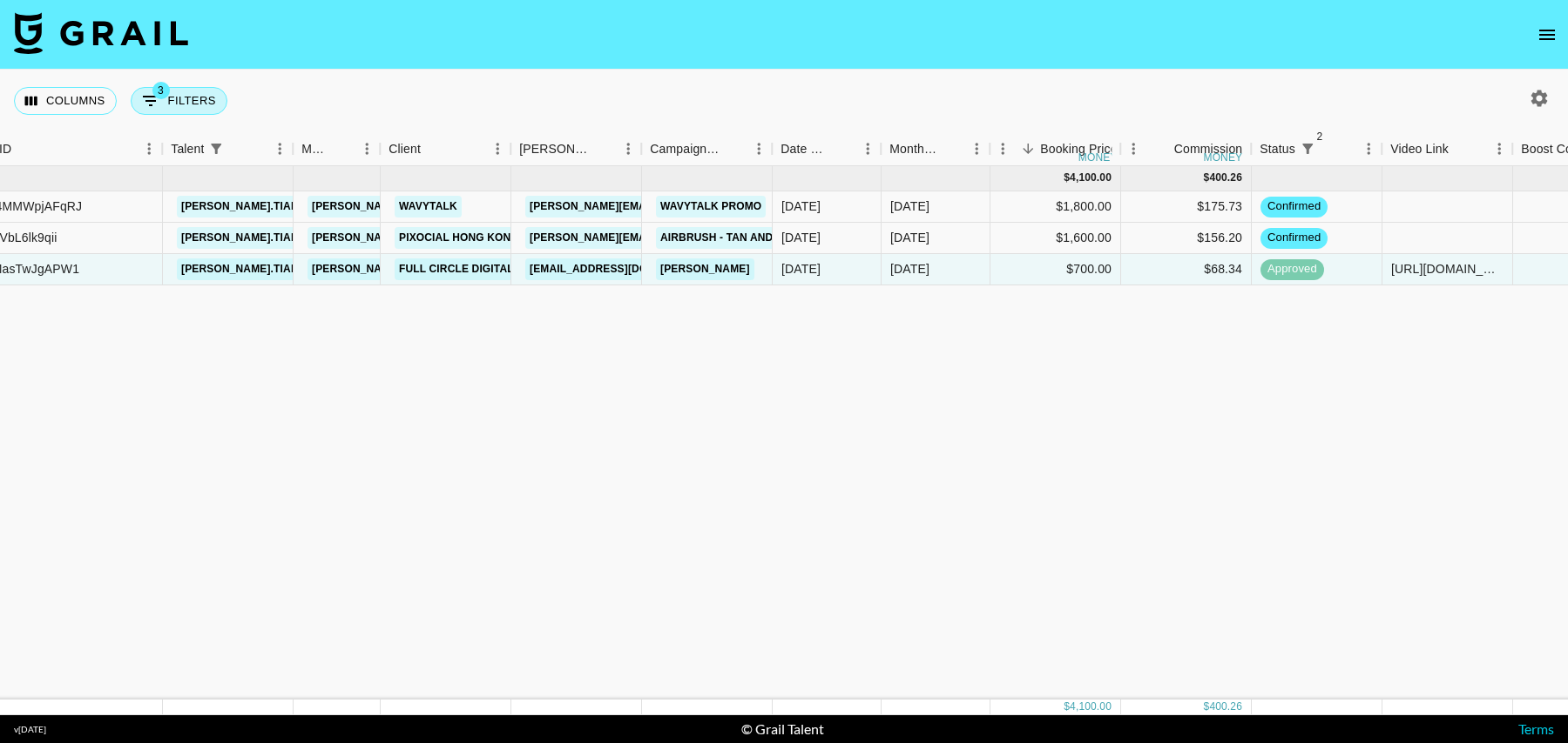
click at [175, 101] on button "3 Filters" at bounding box center [179, 101] width 97 height 28
select select "status"
select select "isNotAnyOf"
select select "status"
select select "isNotAnyOf"
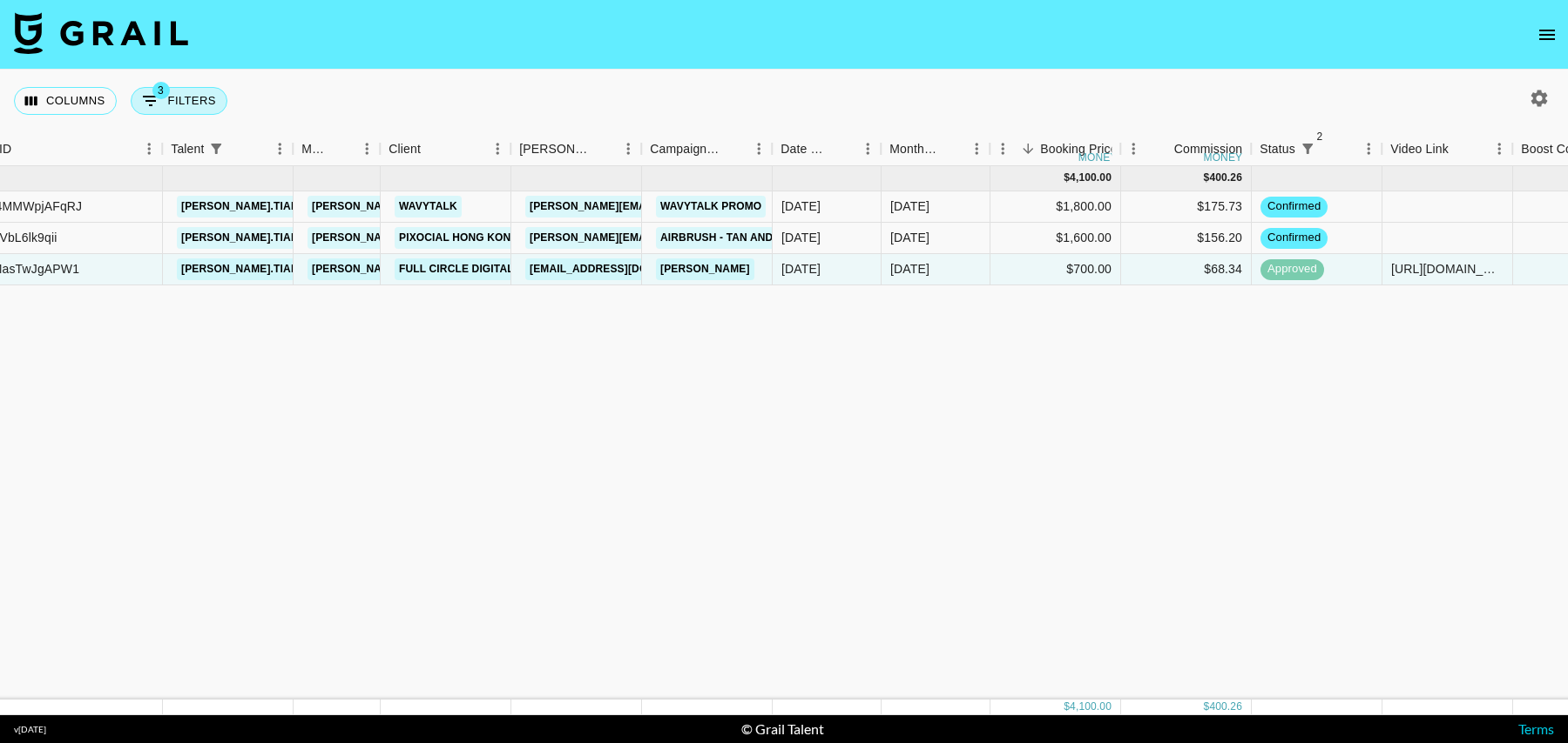
select select "talentName"
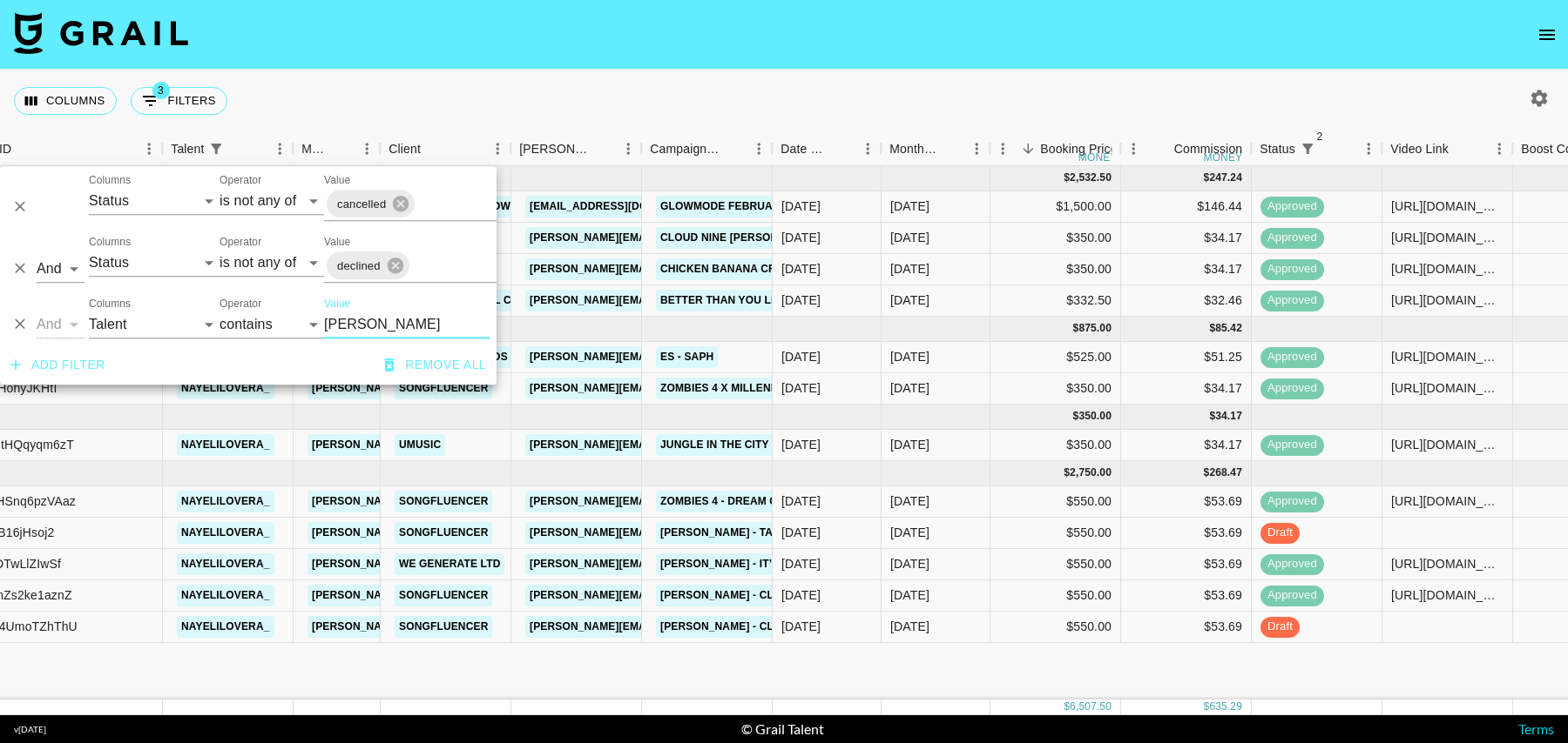
type input "[PERSON_NAME]"
click at [1537, 31] on icon "open drawer" at bounding box center [1546, 35] width 21 height 21
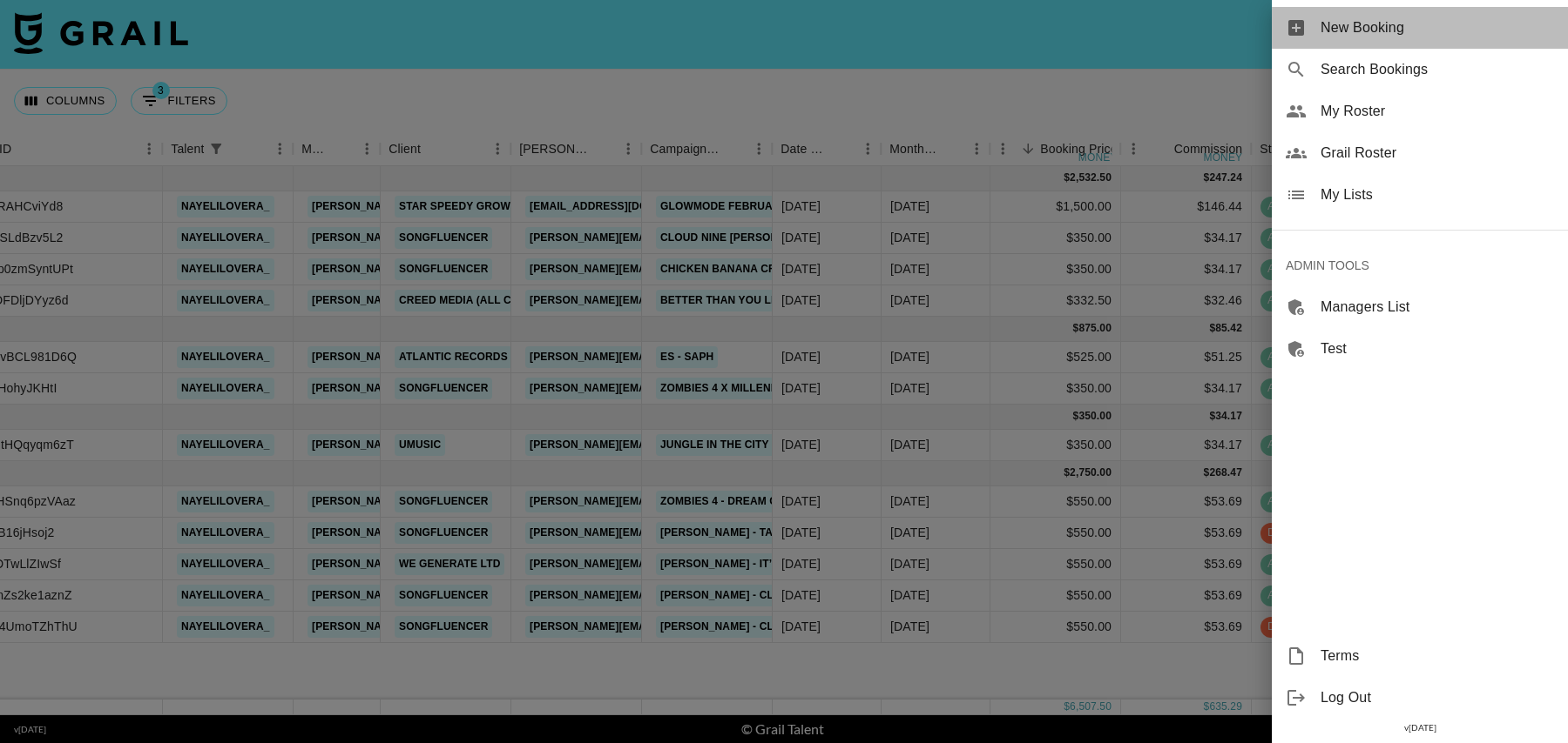
click at [1345, 34] on span "New Booking" at bounding box center [1437, 28] width 234 height 21
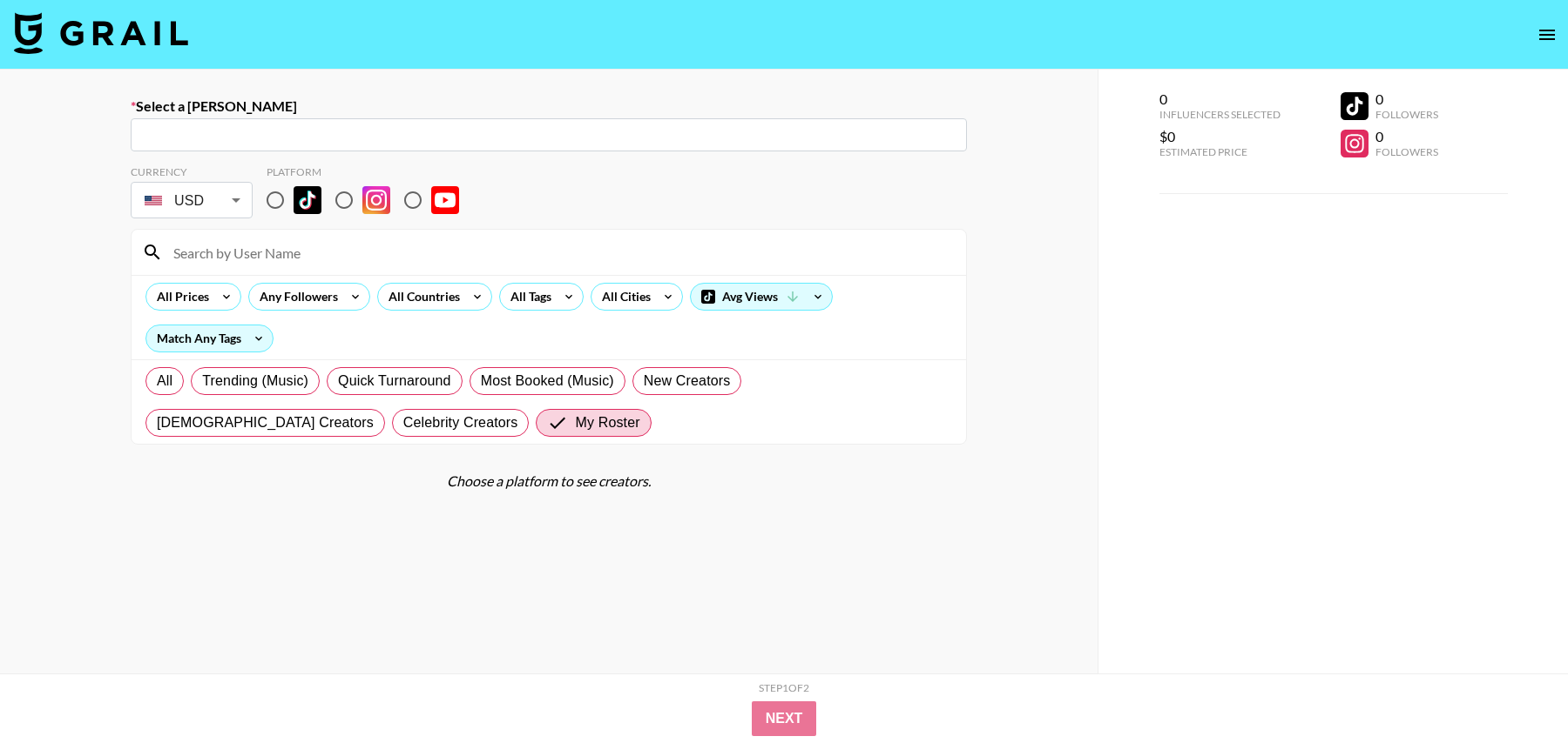
click at [664, 132] on input "text" at bounding box center [548, 136] width 816 height 20
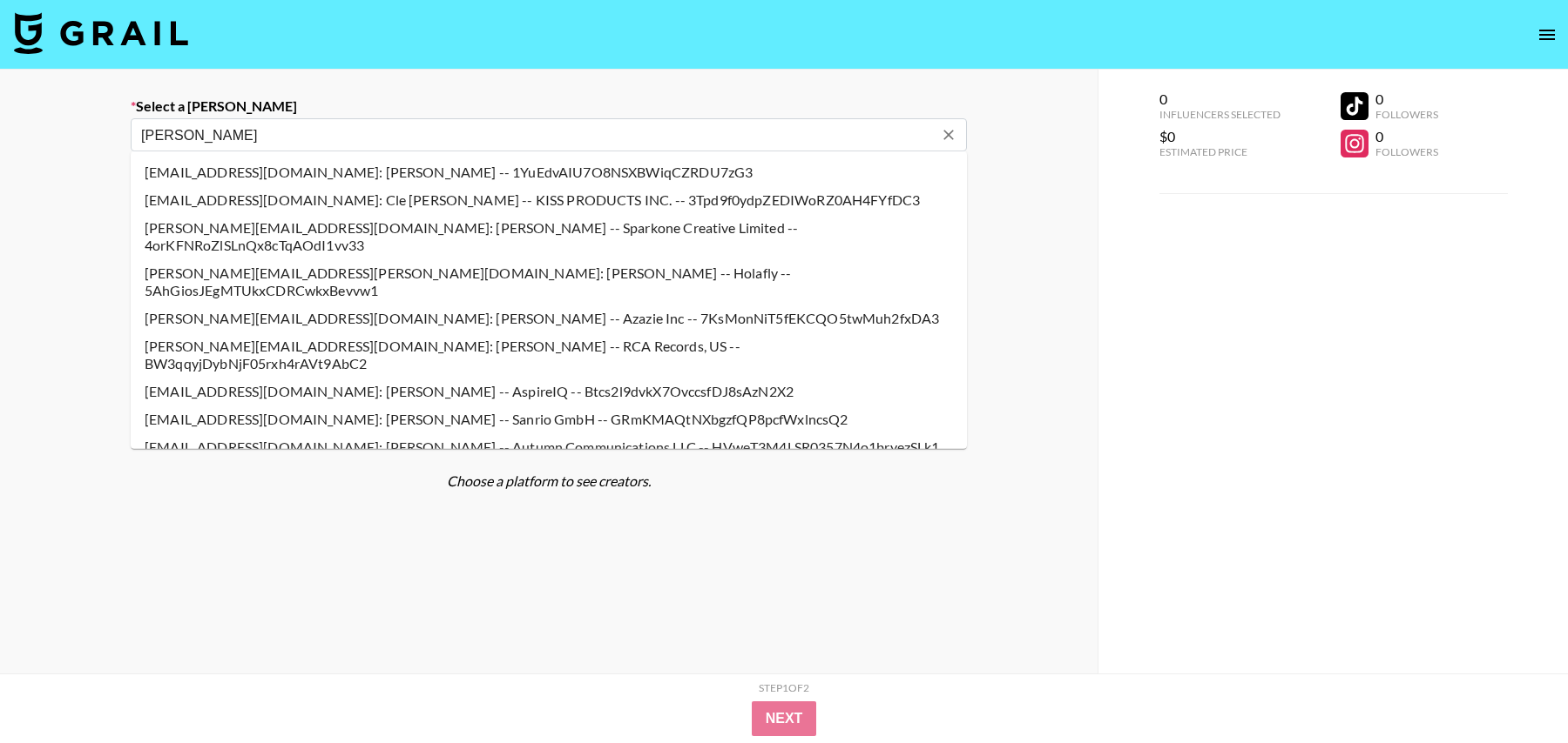
type input "[PERSON_NAME][EMAIL_ADDRESS][DOMAIN_NAME]: [PERSON_NAME] -- Round -- VfwaeQD1eL…"
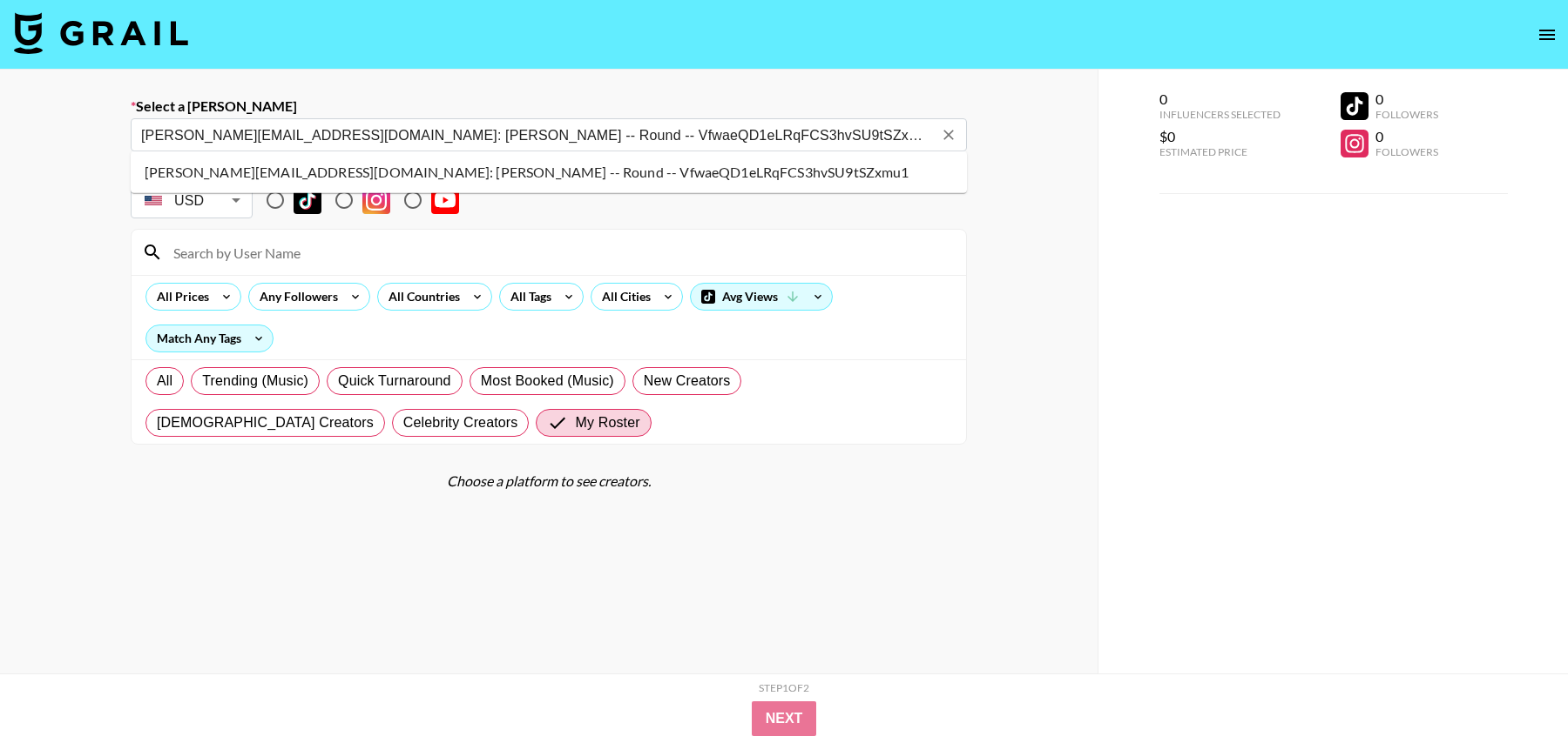
click at [270, 183] on li "[PERSON_NAME][EMAIL_ADDRESS][DOMAIN_NAME]: [PERSON_NAME] -- Round -- VfwaeQD1eL…" at bounding box center [549, 172] width 837 height 28
select select "Song"
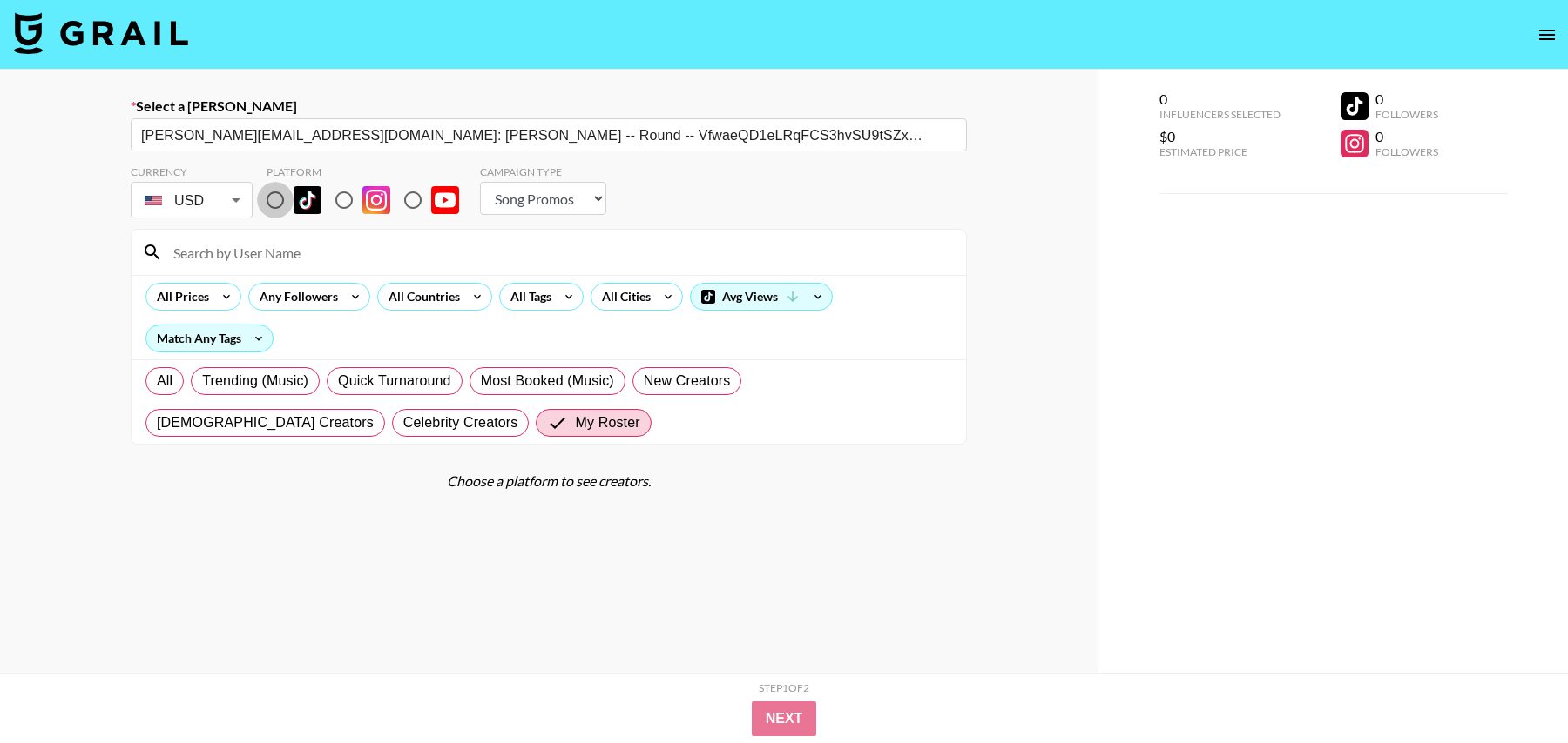
click at [276, 205] on input "radio" at bounding box center [275, 200] width 37 height 37
radio input "true"
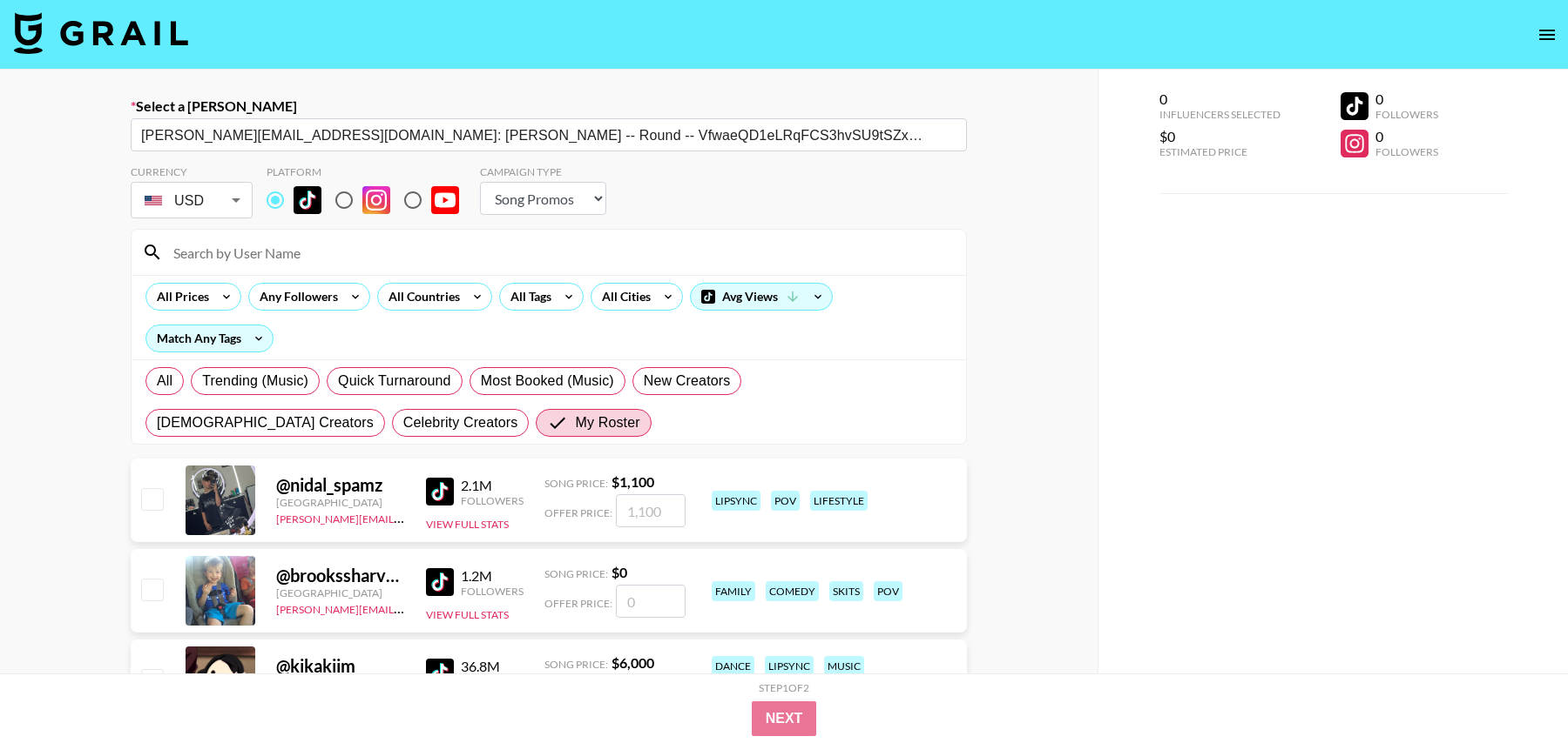
click at [276, 241] on input at bounding box center [559, 253] width 793 height 28
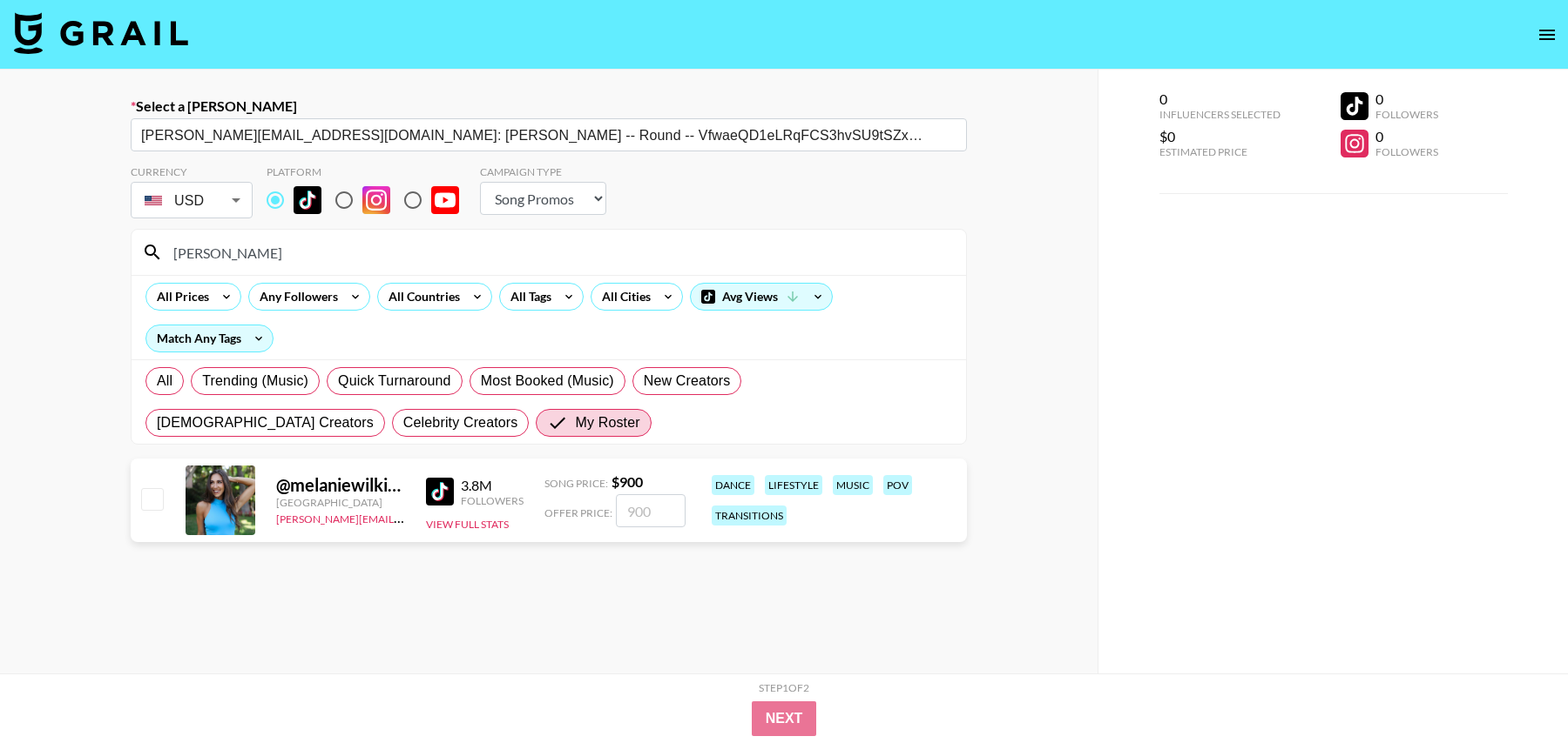
type input "[PERSON_NAME]"
click at [149, 492] on input "checkbox" at bounding box center [151, 498] width 21 height 21
checkbox input "true"
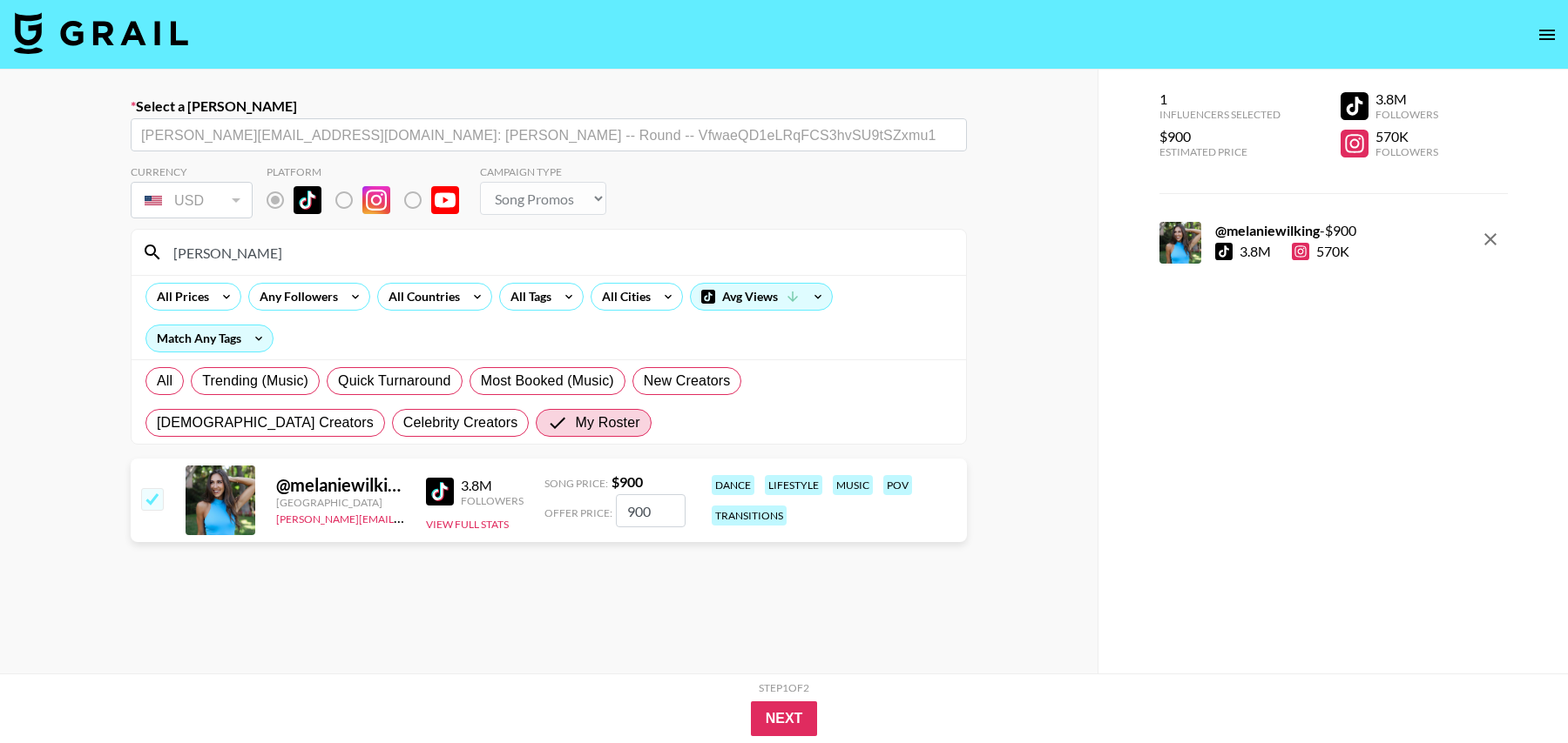
drag, startPoint x: 645, startPoint y: 511, endPoint x: 586, endPoint y: 507, distance: 59.1
click at [586, 507] on div "Offer Price: 900" at bounding box center [615, 510] width 141 height 33
type input "650"
click at [808, 711] on button "Next" at bounding box center [785, 718] width 67 height 35
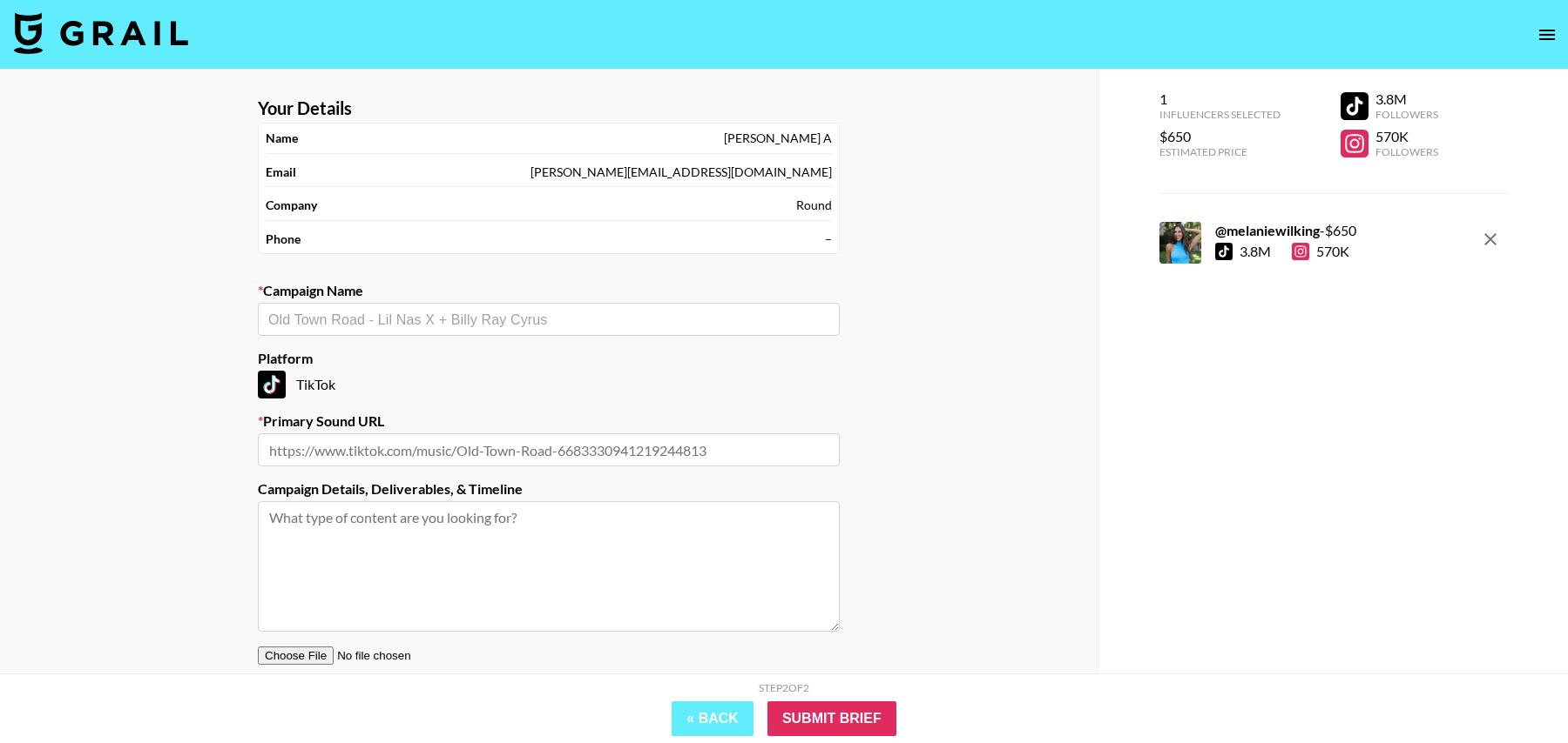
click at [489, 319] on input "text" at bounding box center [549, 320] width 561 height 20
paste input "[PERSON_NAME] ft. [PERSON_NAME] (Dancers Phase 2) - [PERSON_NAME]"
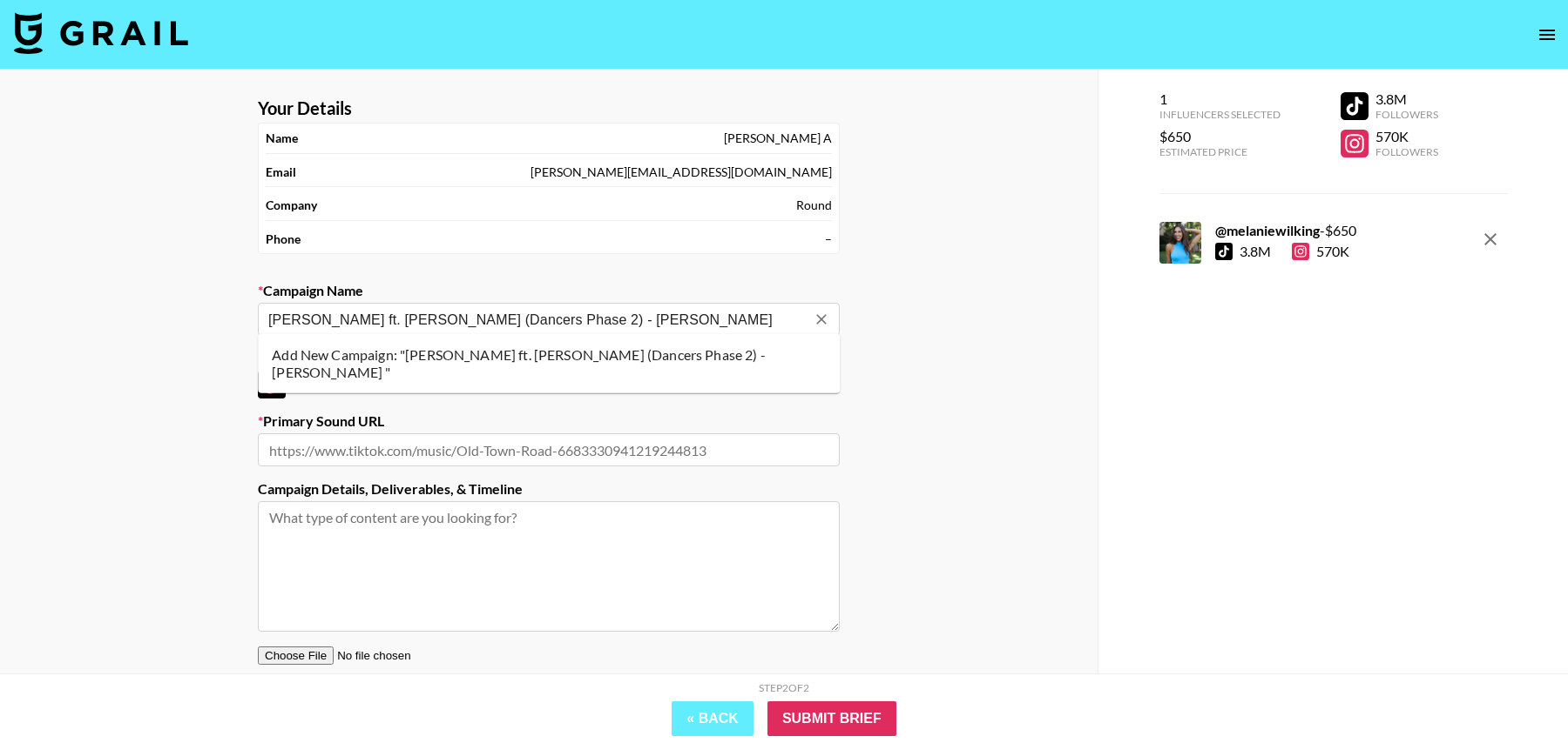
click at [478, 349] on li "Add New Campaign: "[PERSON_NAME] ft. [PERSON_NAME] (Dancers Phase 2) - [PERSON_…" at bounding box center [548, 364] width 582 height 46
type input "[PERSON_NAME] ft. [PERSON_NAME] (Dancers Phase 2) - [PERSON_NAME]"
click at [478, 452] on input "text" at bounding box center [548, 450] width 582 height 33
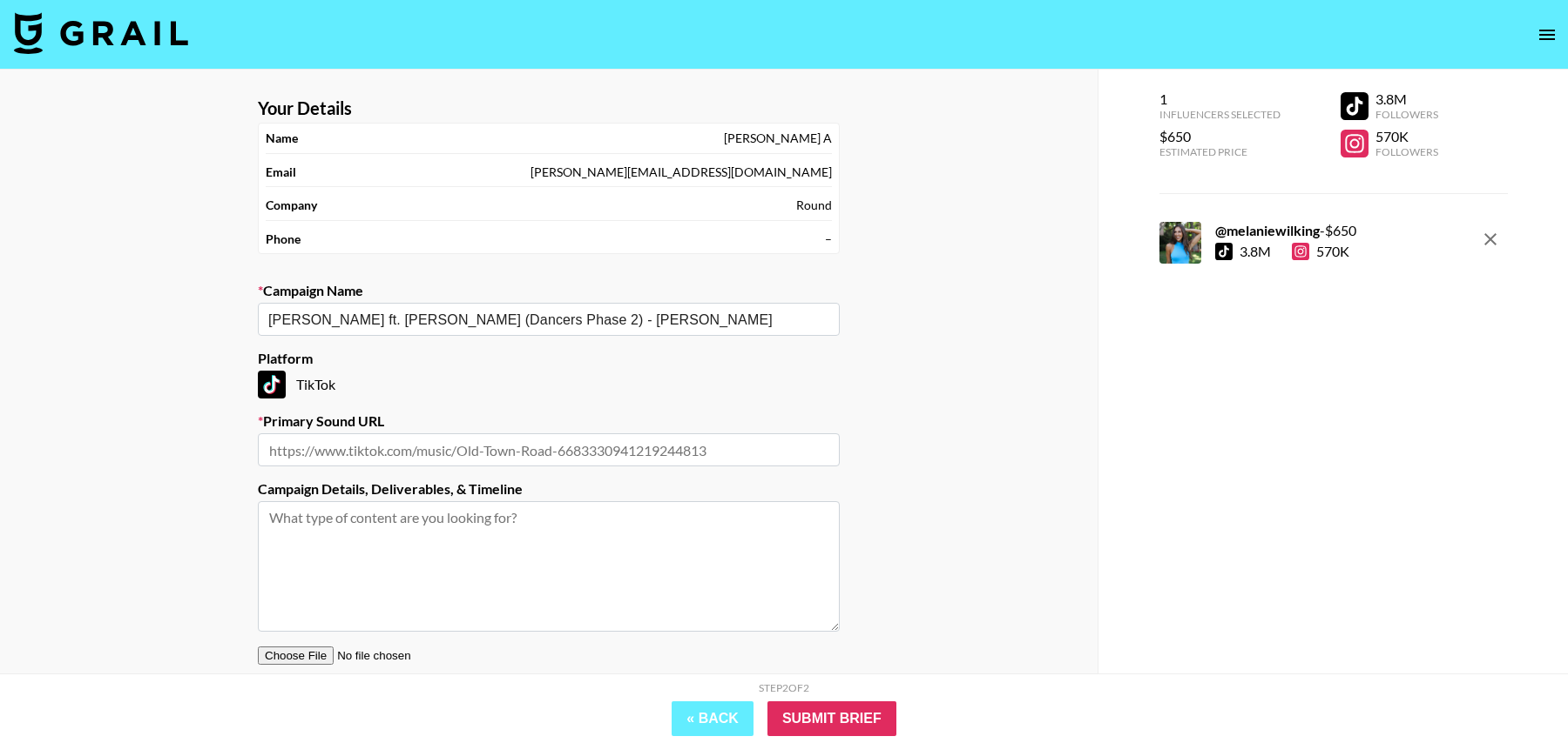
paste input "[URL][DOMAIN_NAME]"
type input "[URL][DOMAIN_NAME]"
click at [550, 565] on textarea at bounding box center [548, 567] width 582 height 131
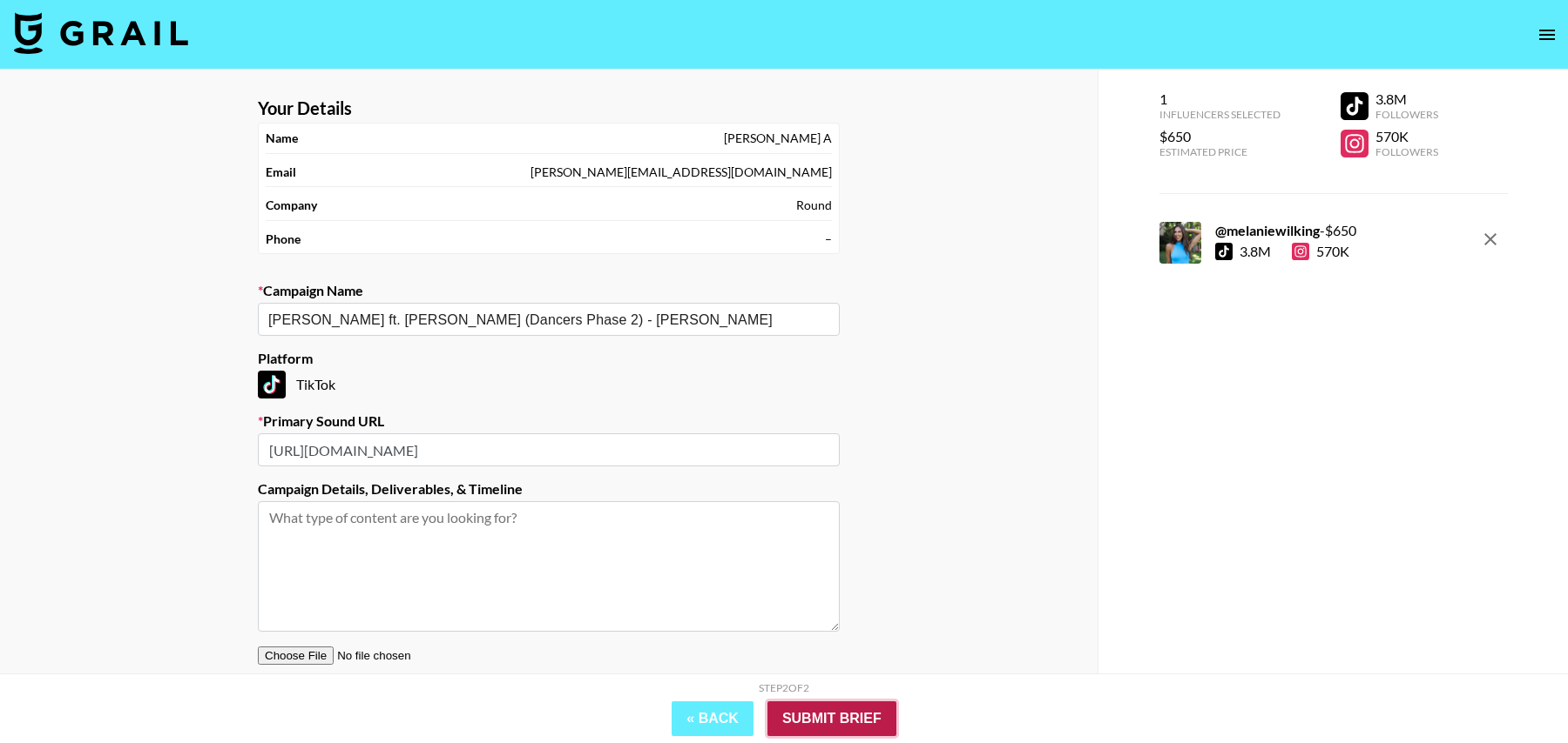
click at [824, 721] on input "Submit Brief" at bounding box center [832, 718] width 129 height 35
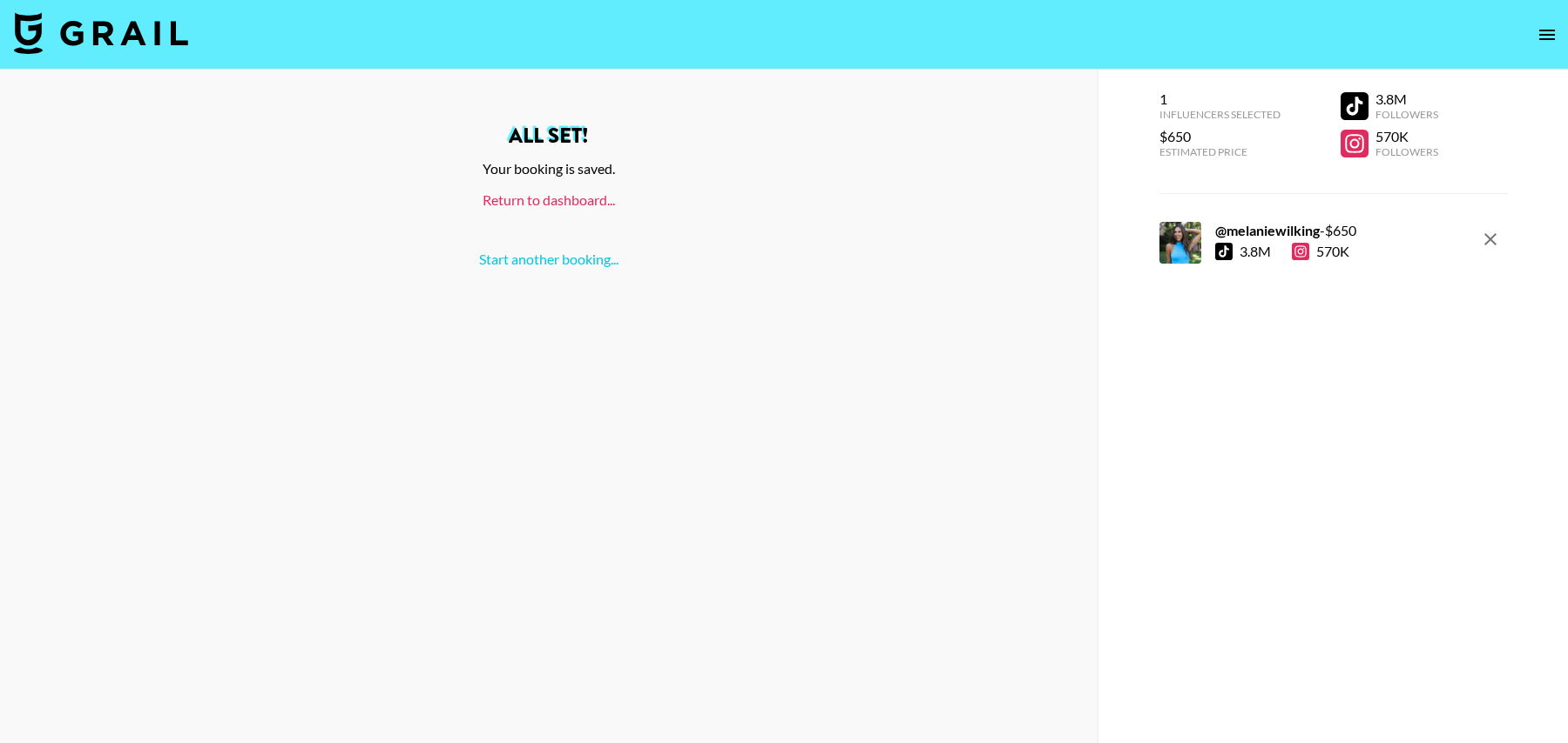
click at [564, 202] on link "Return to dashboard..." at bounding box center [549, 199] width 133 height 17
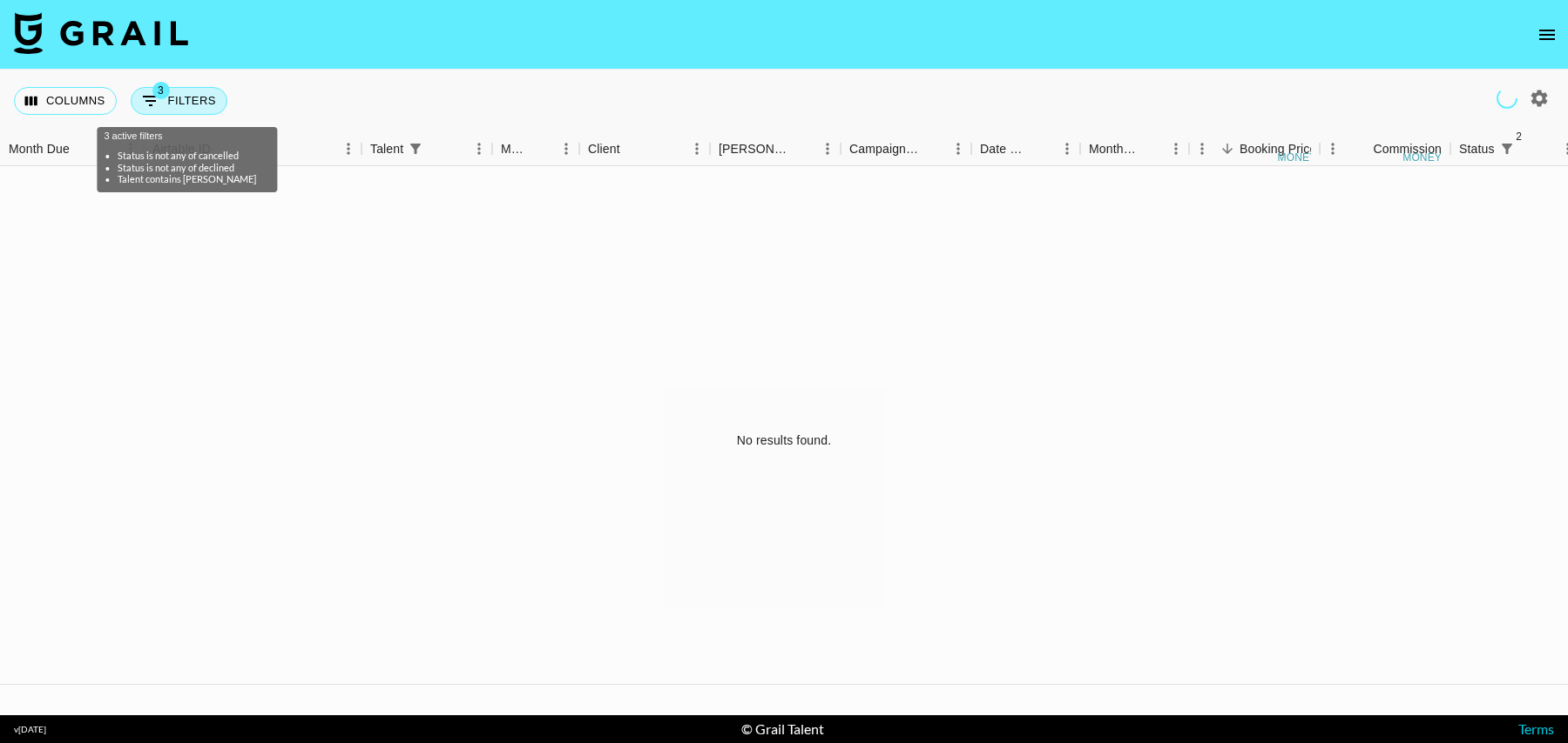
click at [194, 99] on button "3 Filters" at bounding box center [179, 101] width 97 height 28
select select "status"
select select "isNotAnyOf"
select select "status"
select select "isNotAnyOf"
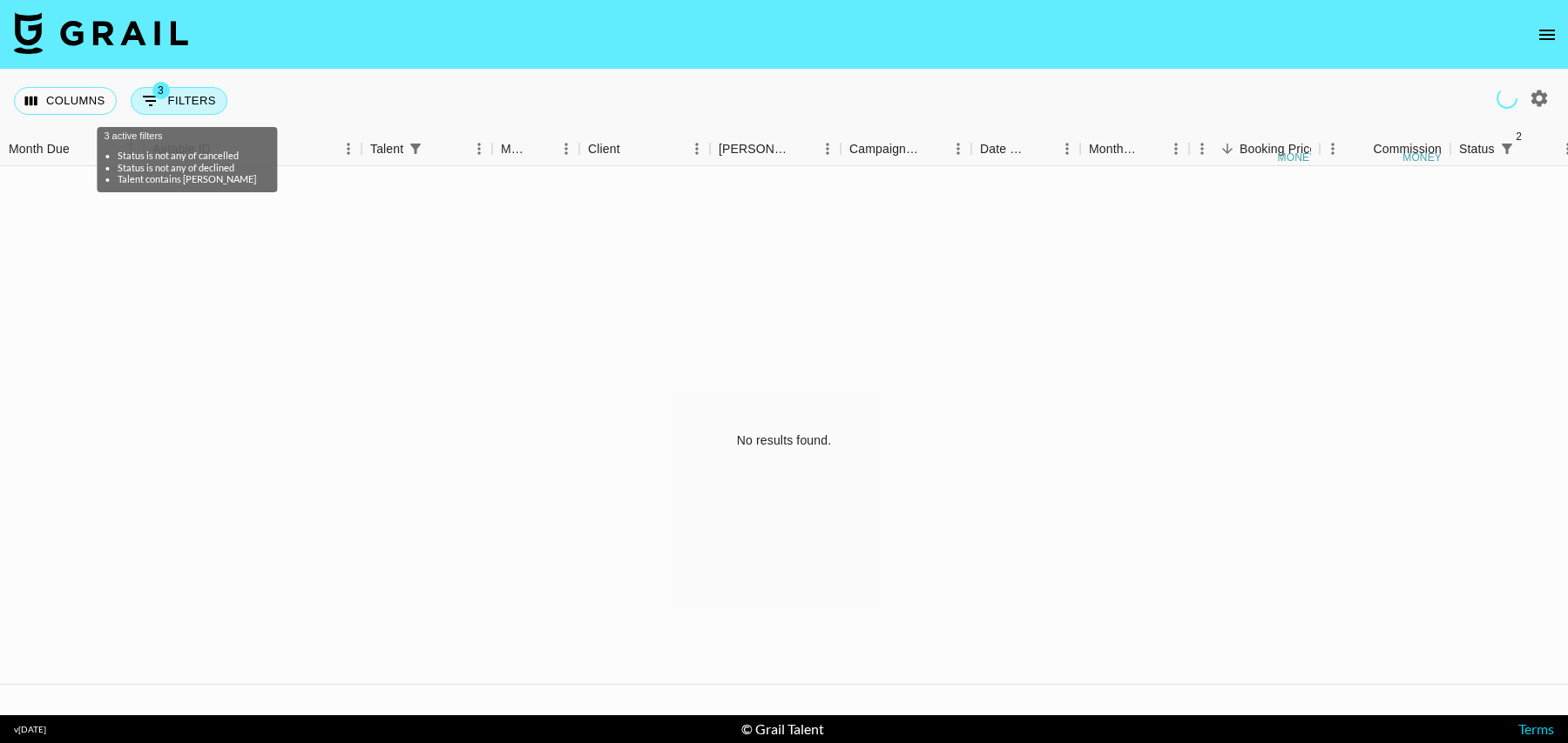
select select "talentName"
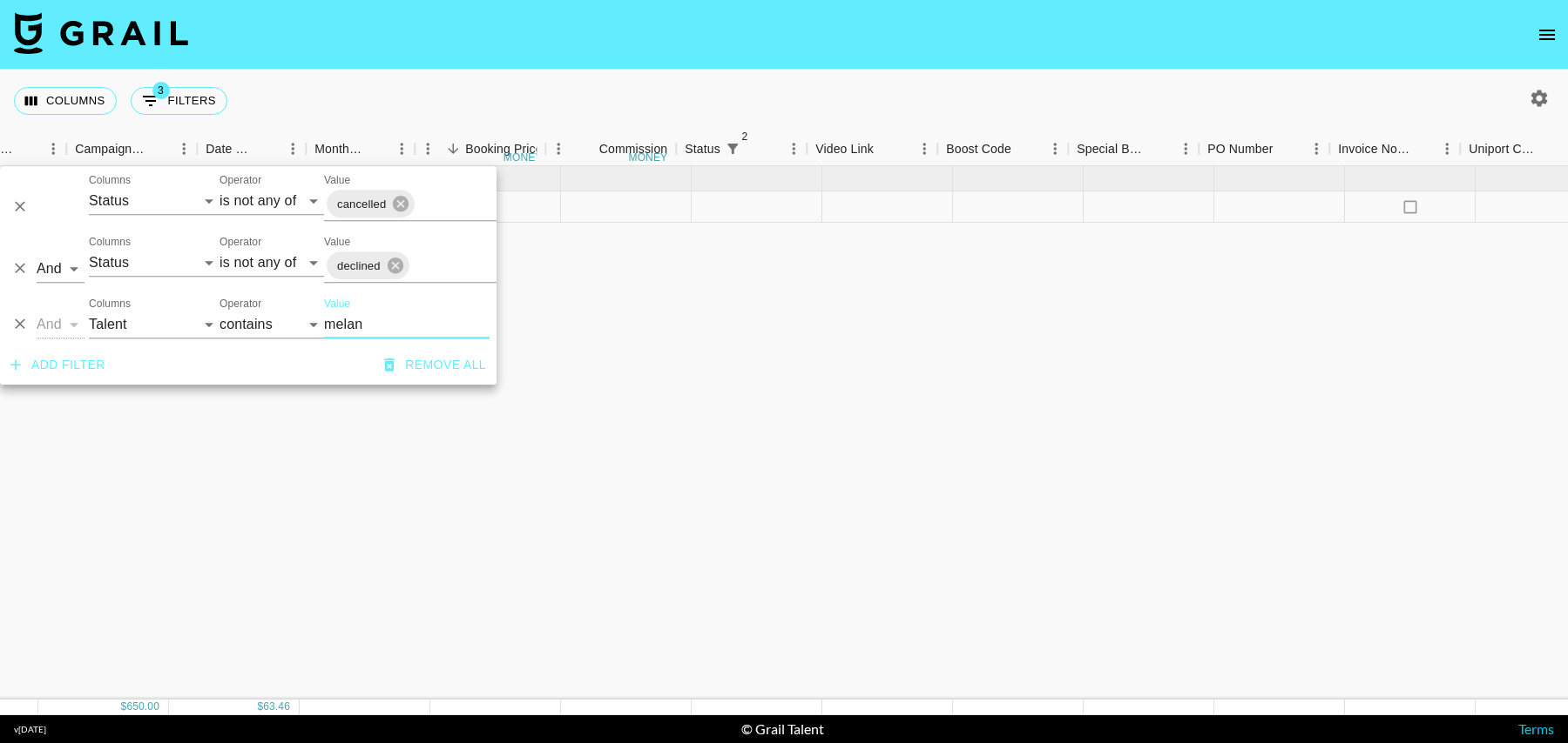
scroll to position [0, 1390]
type input "melan"
click at [1527, 205] on icon "select merge strategy" at bounding box center [1532, 207] width 21 height 21
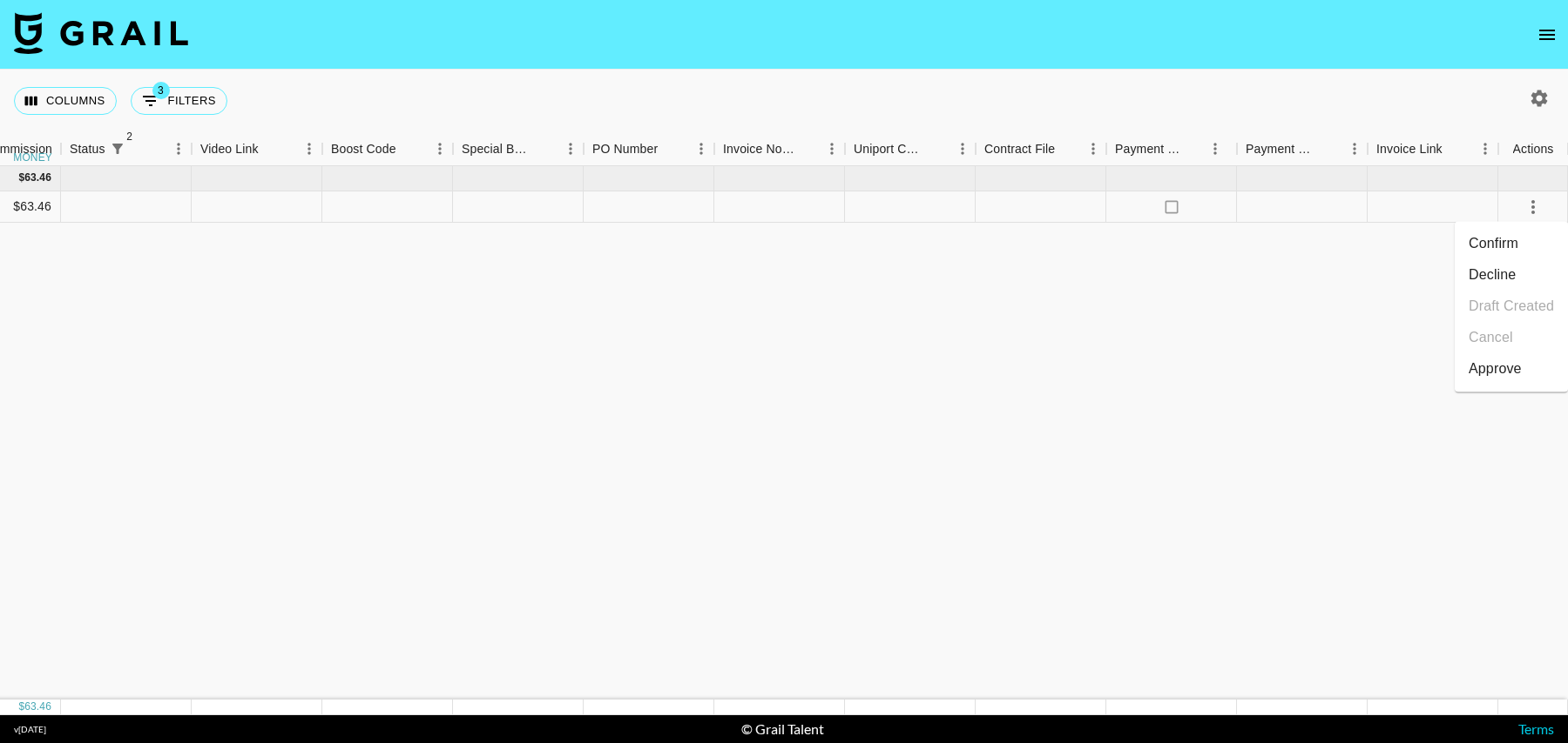
click at [1510, 242] on li "Confirm" at bounding box center [1512, 244] width 113 height 32
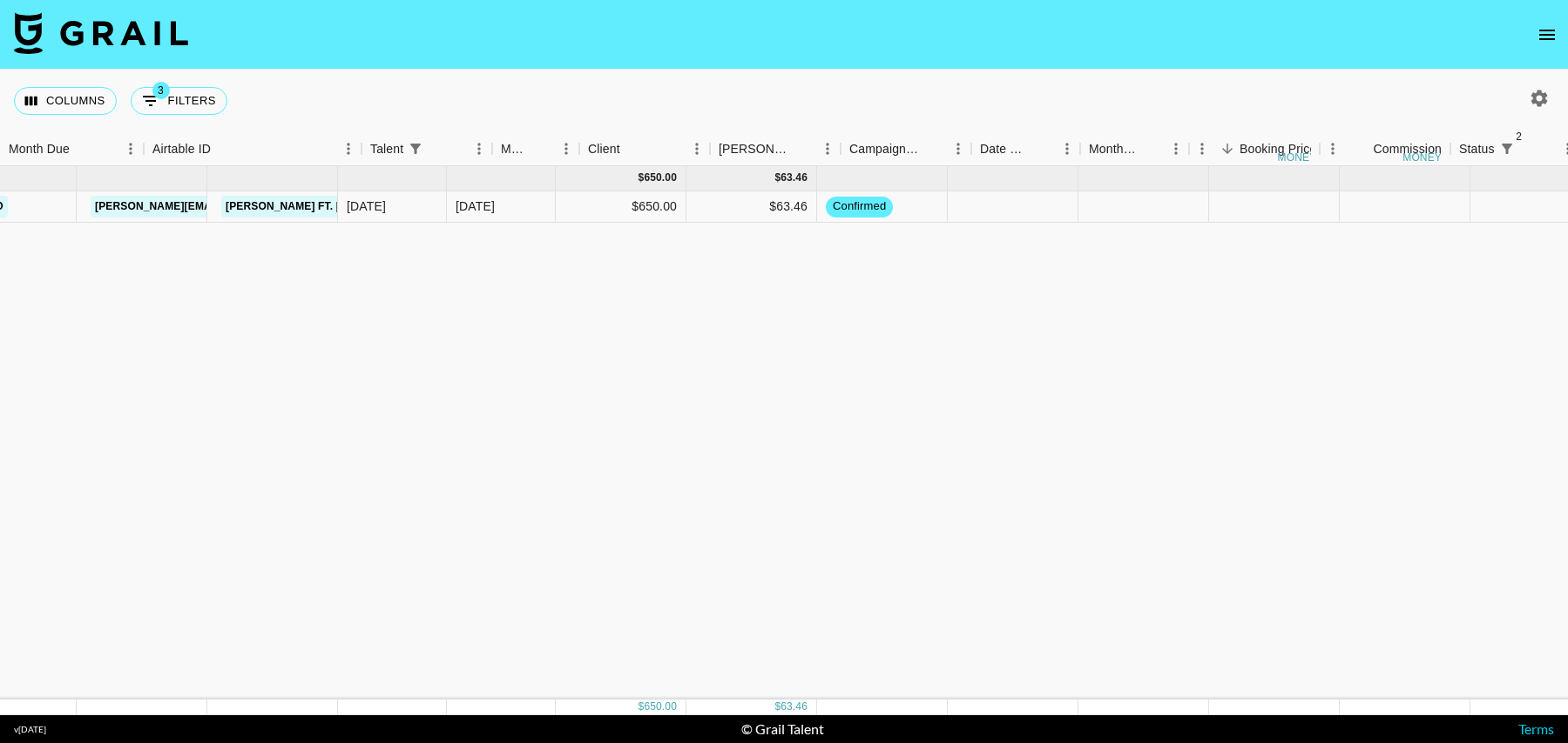
scroll to position [0, 0]
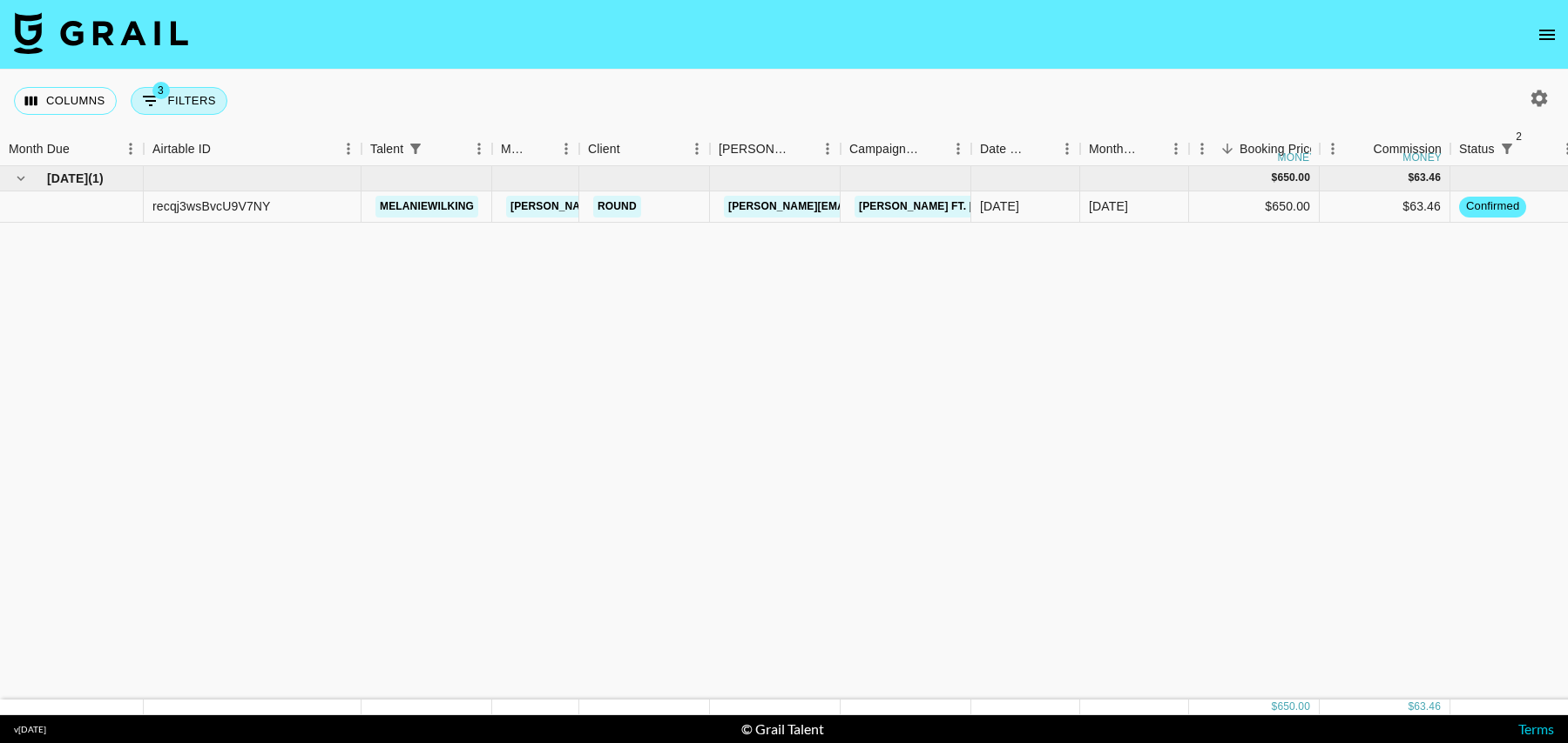
click at [183, 97] on button "3 Filters" at bounding box center [179, 101] width 97 height 28
select select "status"
select select "isNotAnyOf"
select select "status"
select select "isNotAnyOf"
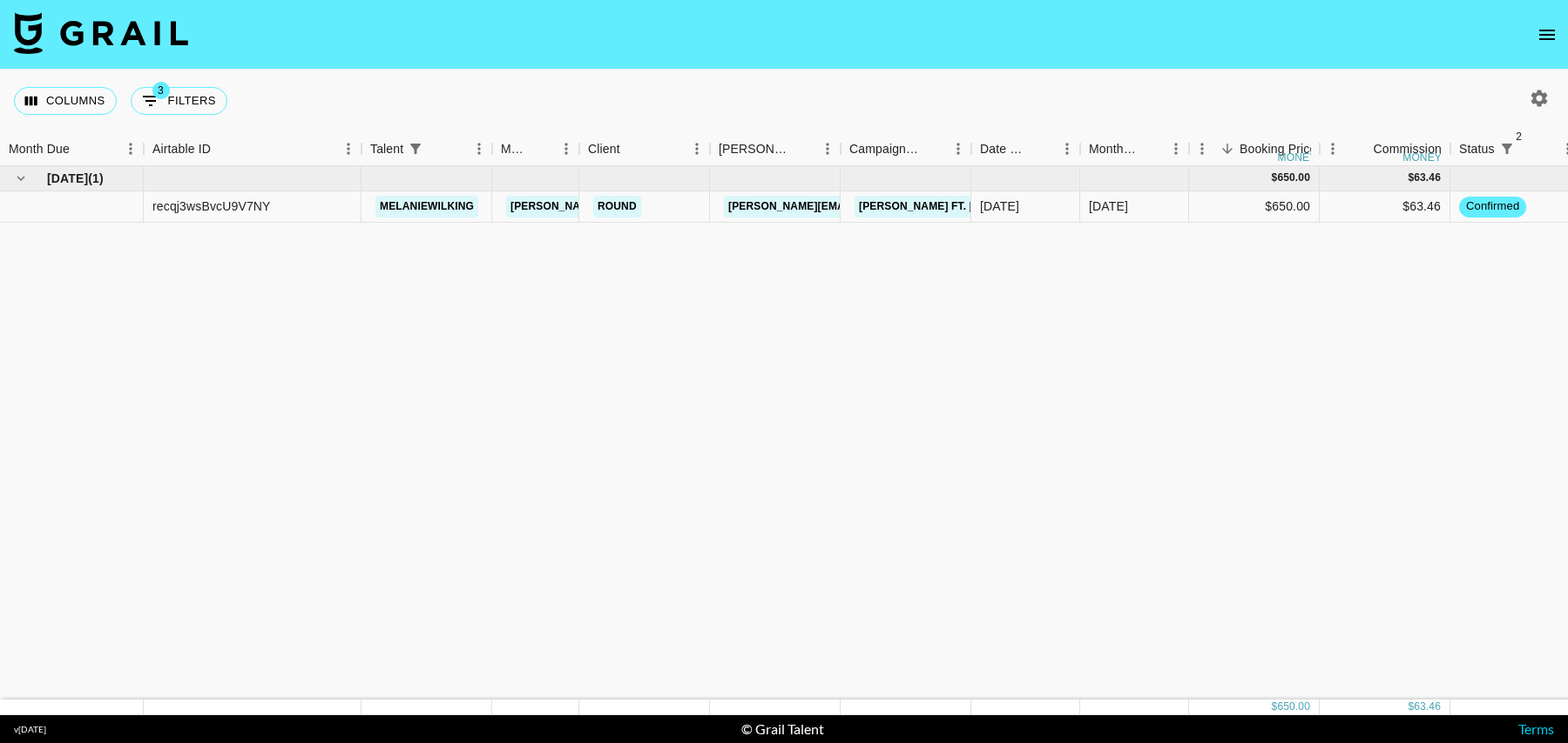
select select "talentName"
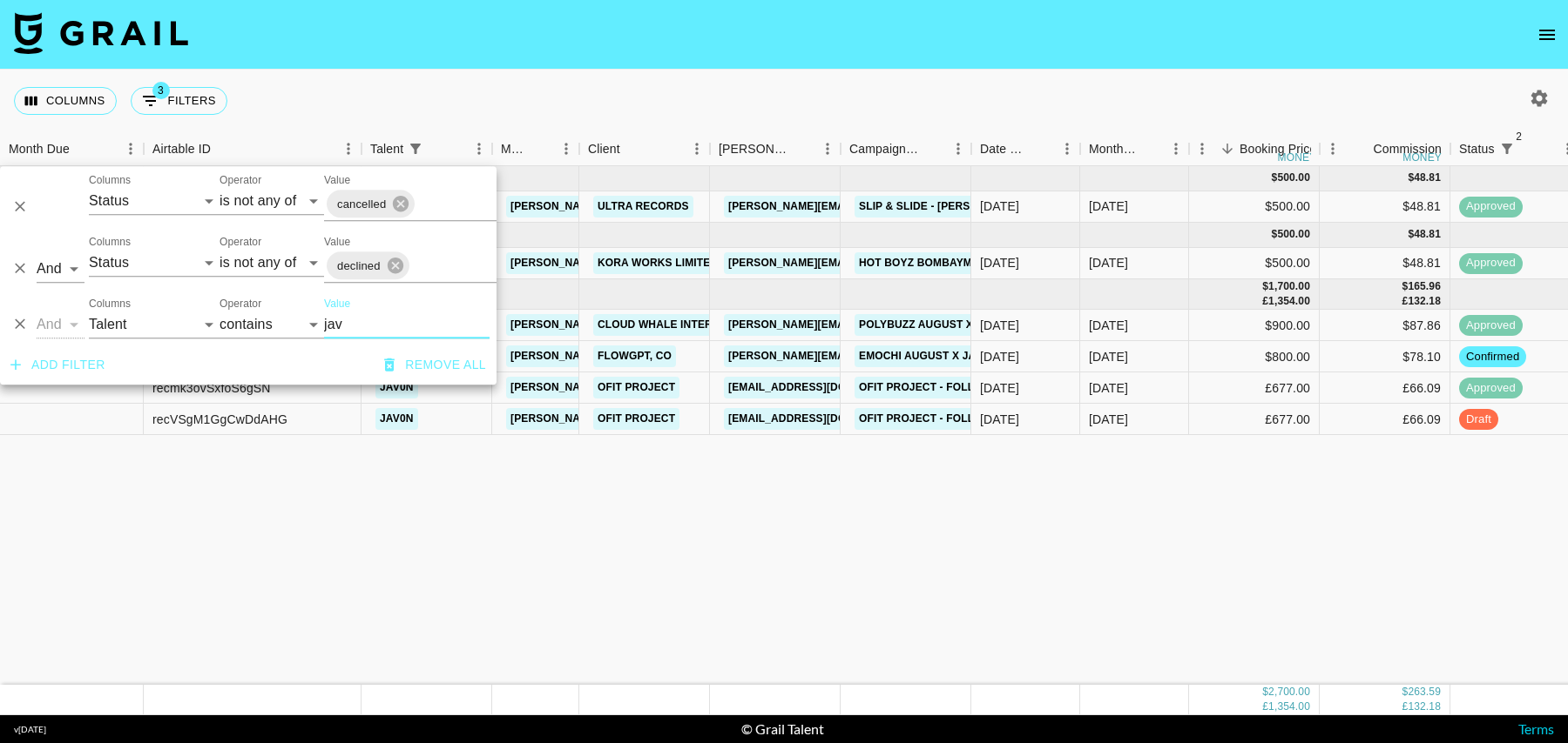
type input "jav"
click at [1214, 351] on div "$800.00" at bounding box center [1255, 357] width 131 height 32
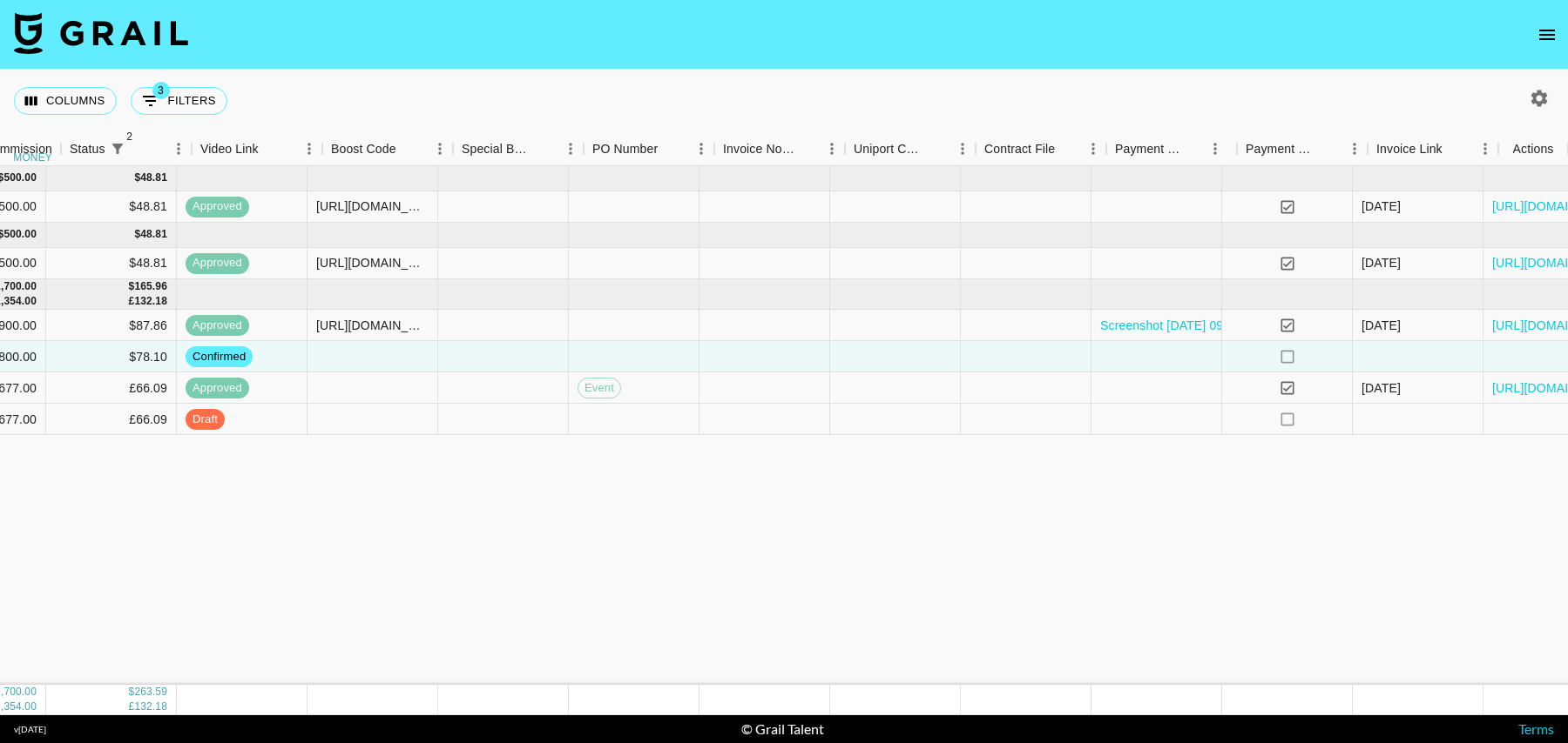
scroll to position [0, 1390]
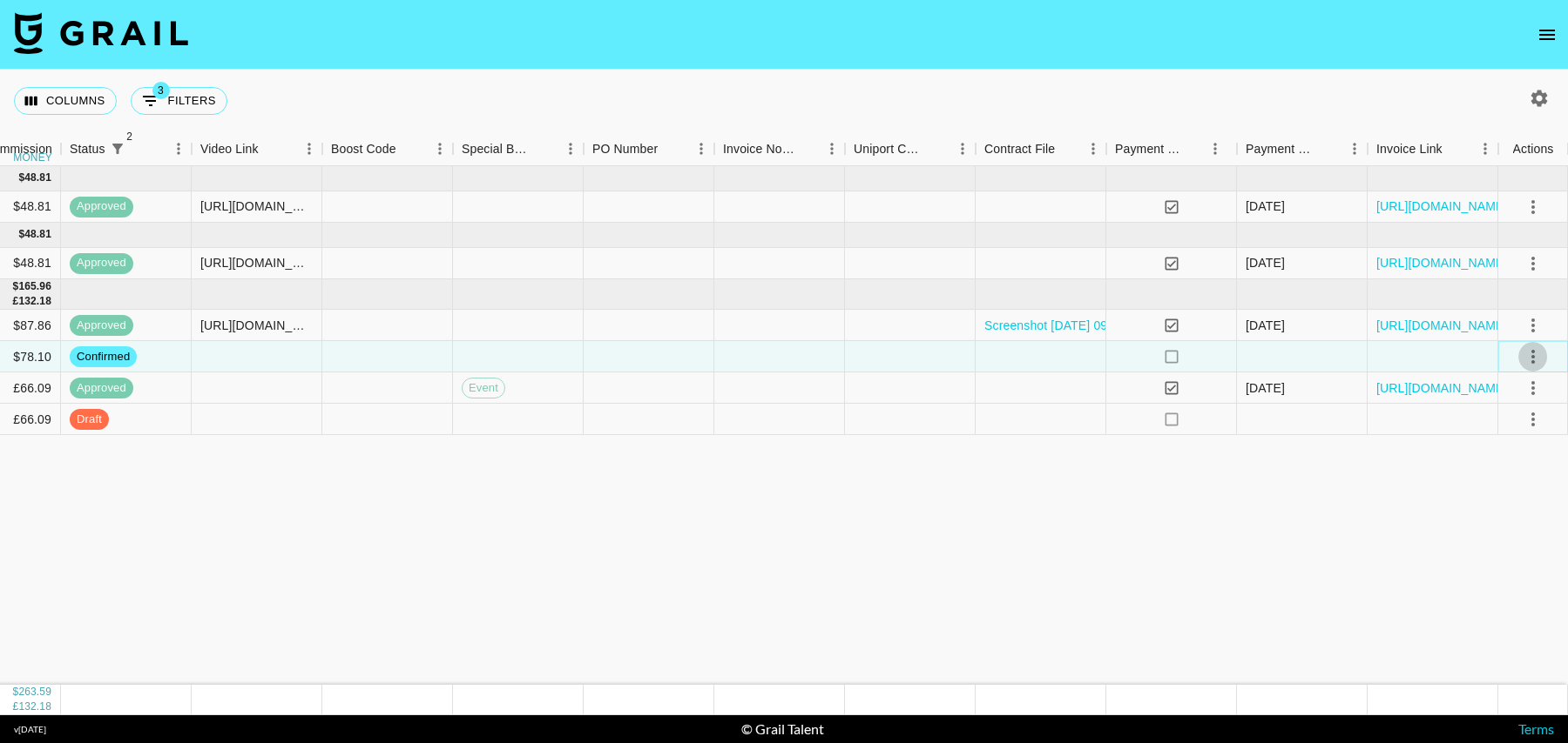
click at [1535, 351] on icon "select merge strategy" at bounding box center [1532, 357] width 21 height 21
click at [1505, 451] on li "Draft Created" at bounding box center [1512, 457] width 113 height 32
click at [692, 357] on div at bounding box center [649, 357] width 131 height 32
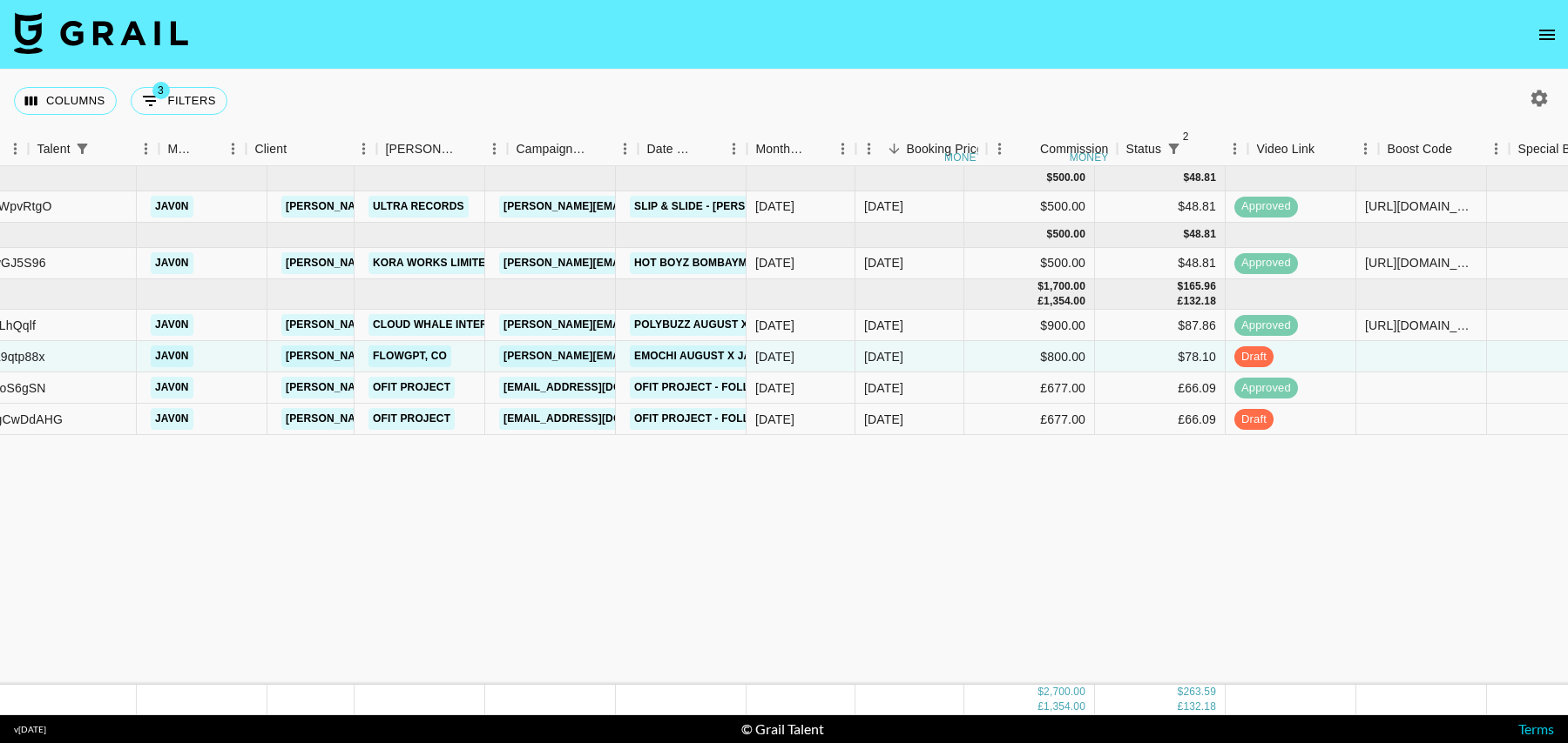
scroll to position [0, 0]
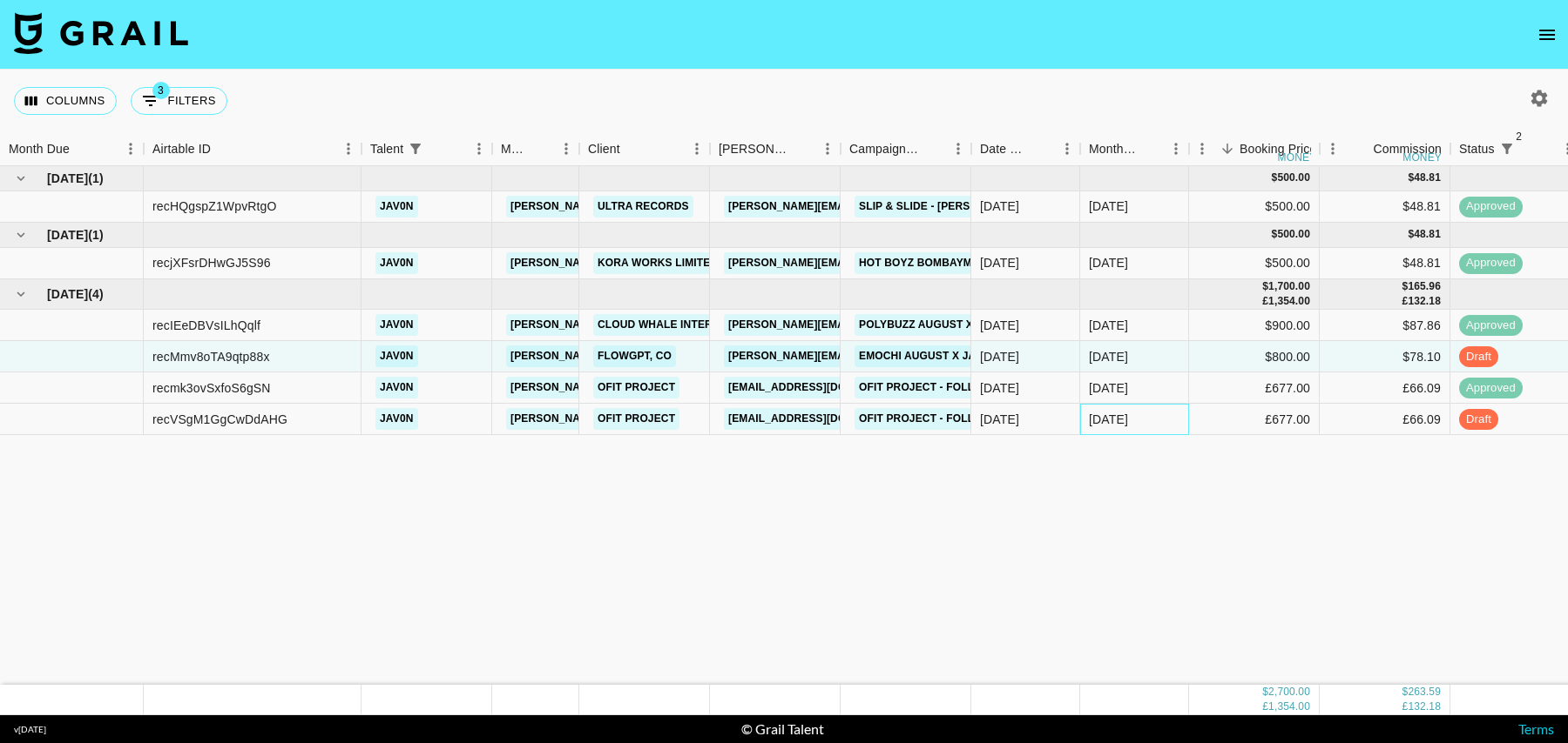
click at [1184, 416] on div "[DATE]" at bounding box center [1135, 420] width 109 height 32
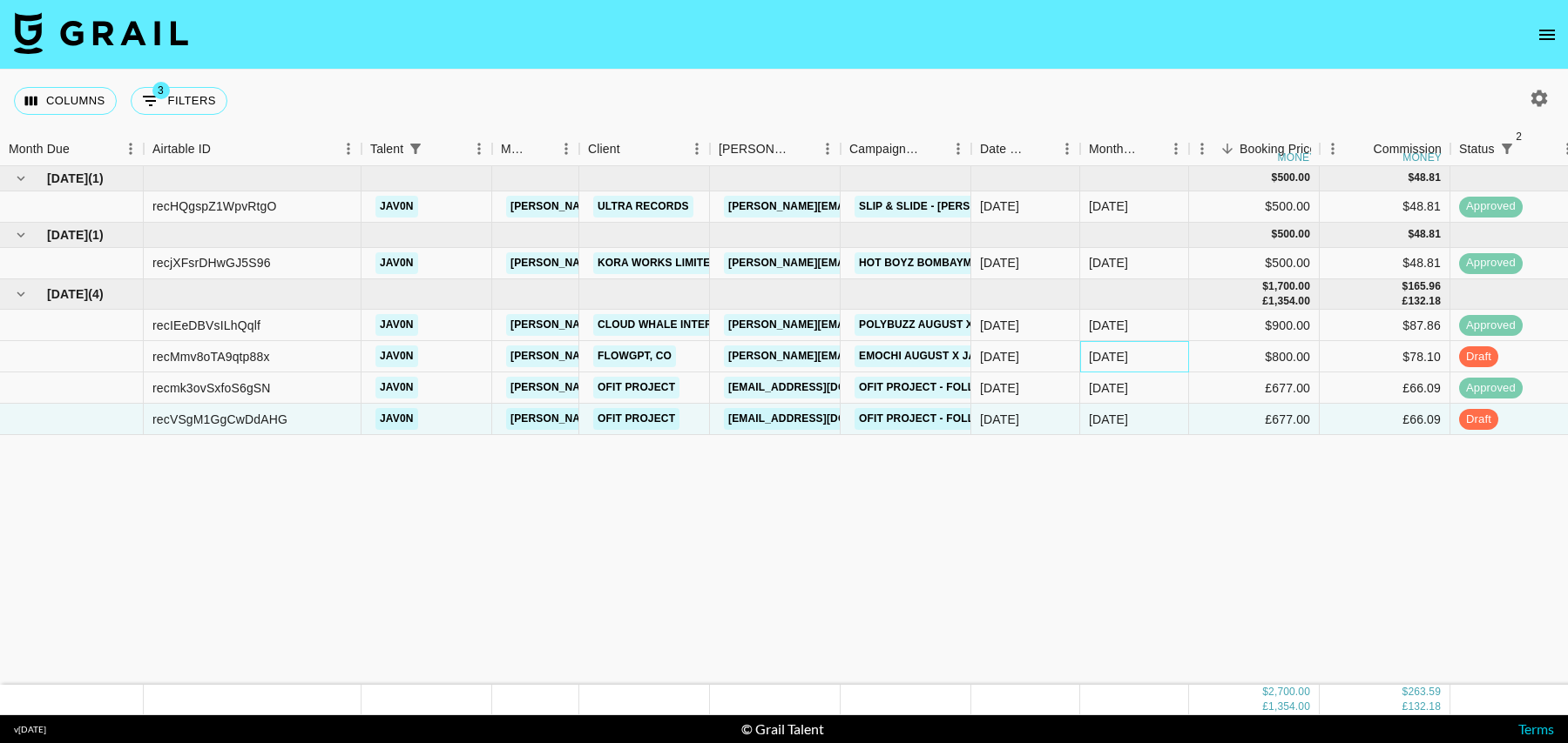
click at [1170, 355] on div "[DATE]" at bounding box center [1135, 357] width 109 height 32
